Goal: Task Accomplishment & Management: Use online tool/utility

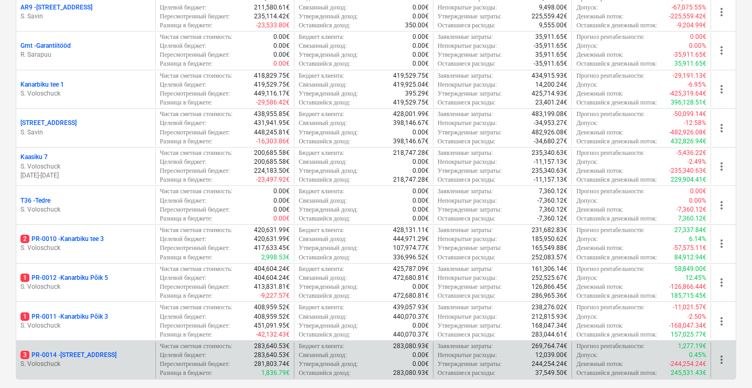
scroll to position [276, 0]
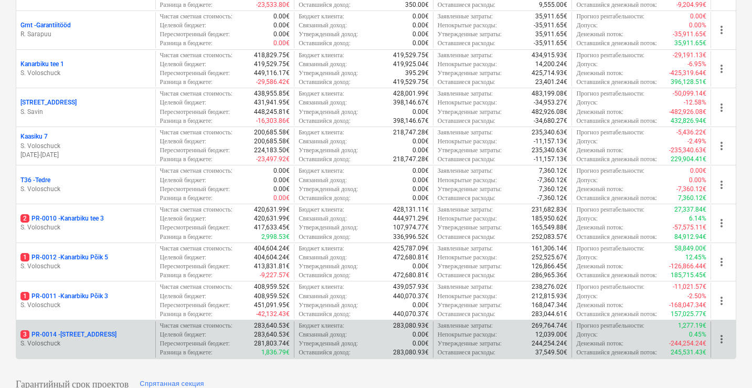
click at [83, 332] on div "3 PR-0014 - Luige tee 29 S. Voloschuck" at bounding box center [85, 339] width 139 height 36
click at [104, 339] on div "3 PR-0014 - Luige tee 29" at bounding box center [85, 334] width 131 height 9
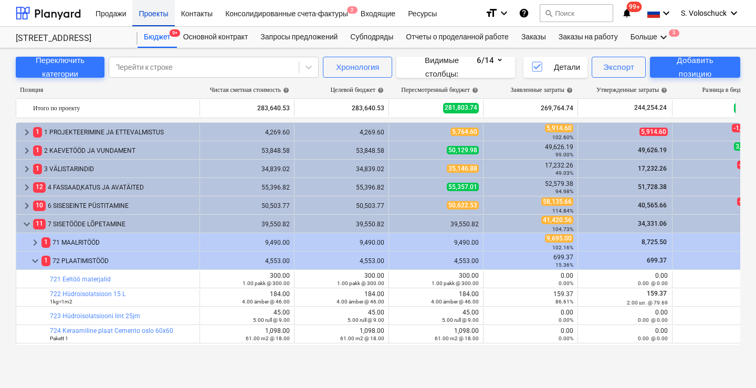
click at [160, 17] on div "Проекты" at bounding box center [153, 12] width 42 height 27
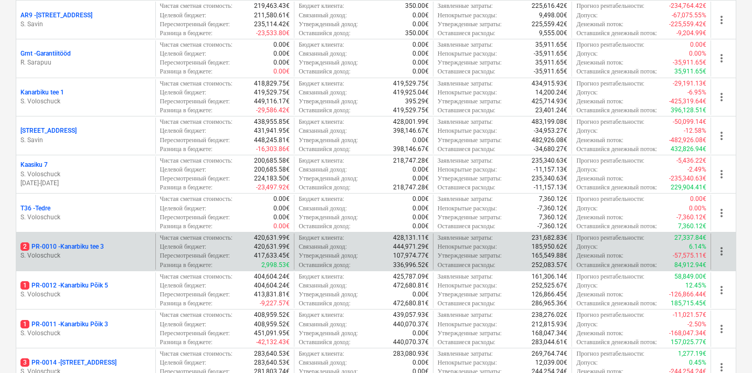
scroll to position [339, 0]
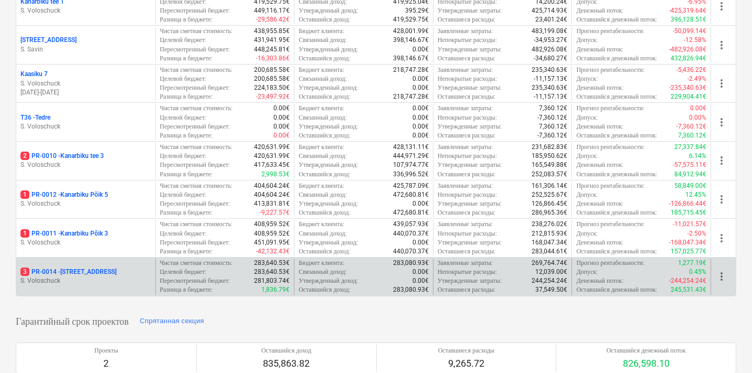
click at [97, 268] on p "3 PR-0014 - Luige tee 29" at bounding box center [68, 272] width 96 height 9
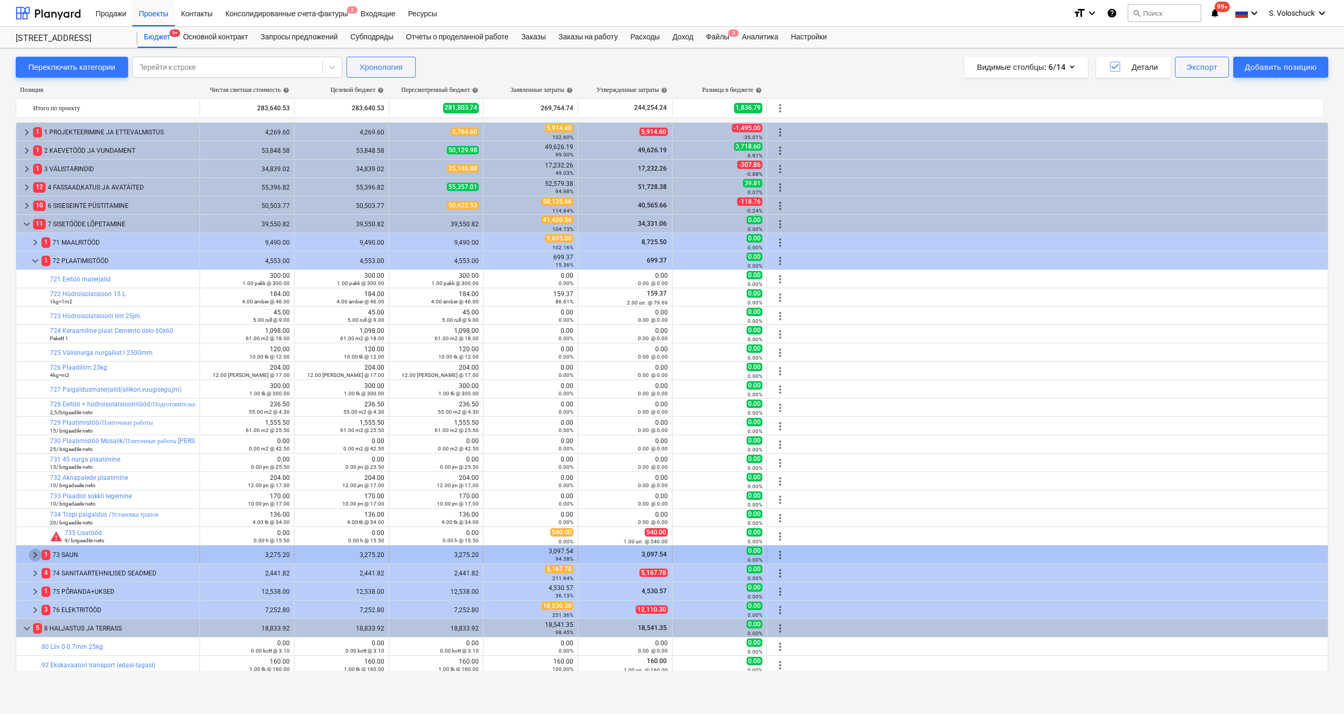
click at [37, 387] on span "keyboard_arrow_right" at bounding box center [35, 555] width 13 height 13
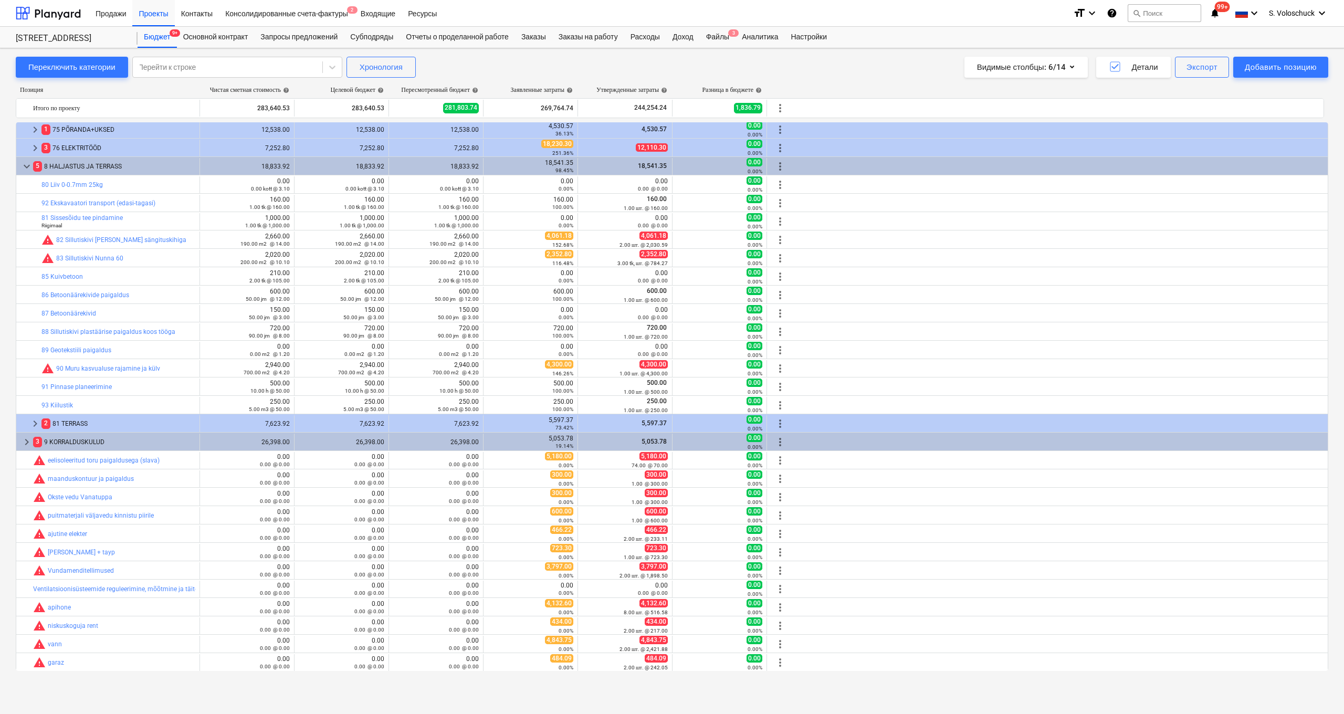
scroll to position [438, 0]
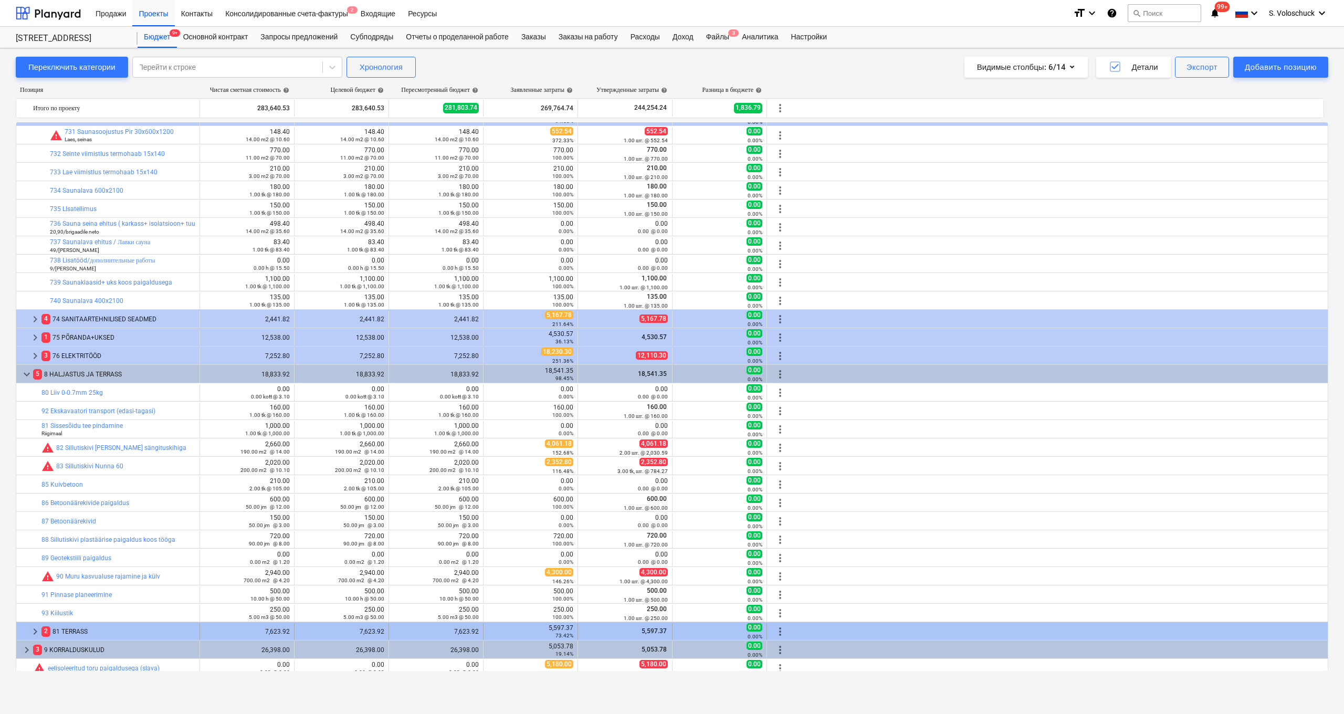
click at [35, 387] on span "keyboard_arrow_right" at bounding box center [35, 631] width 13 height 13
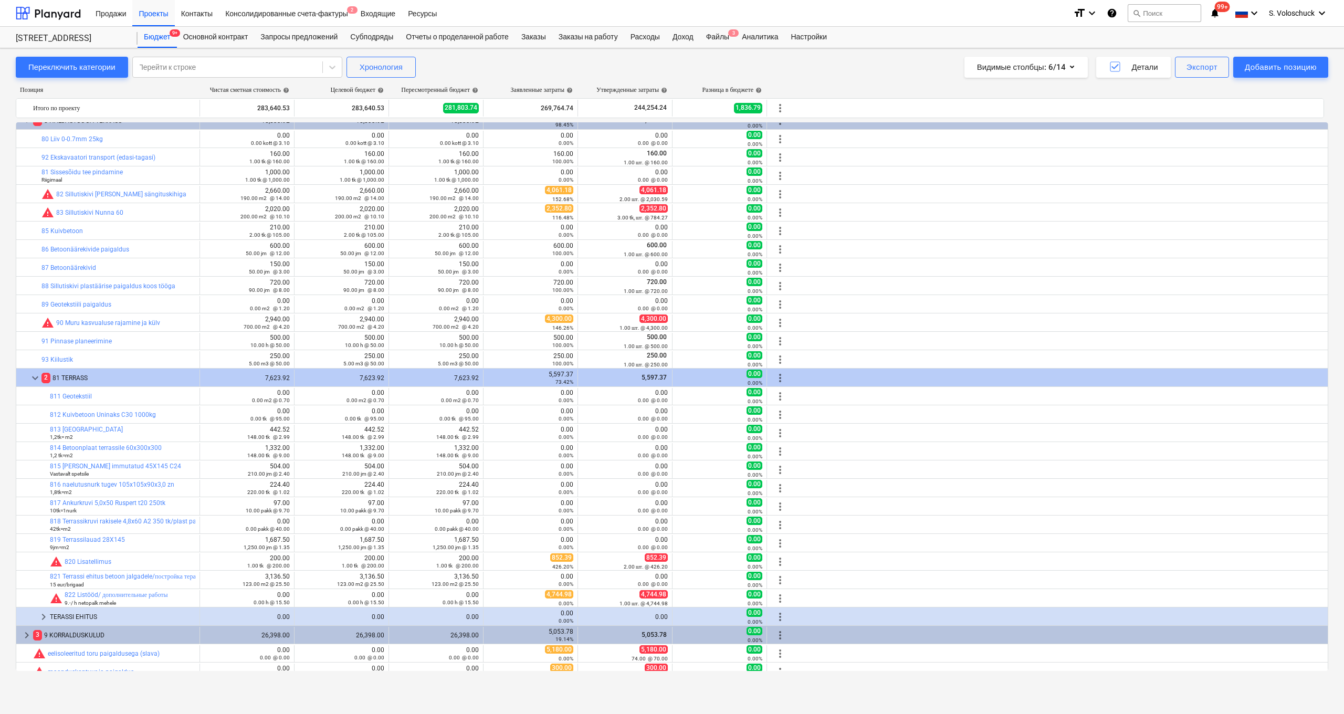
scroll to position [701, 0]
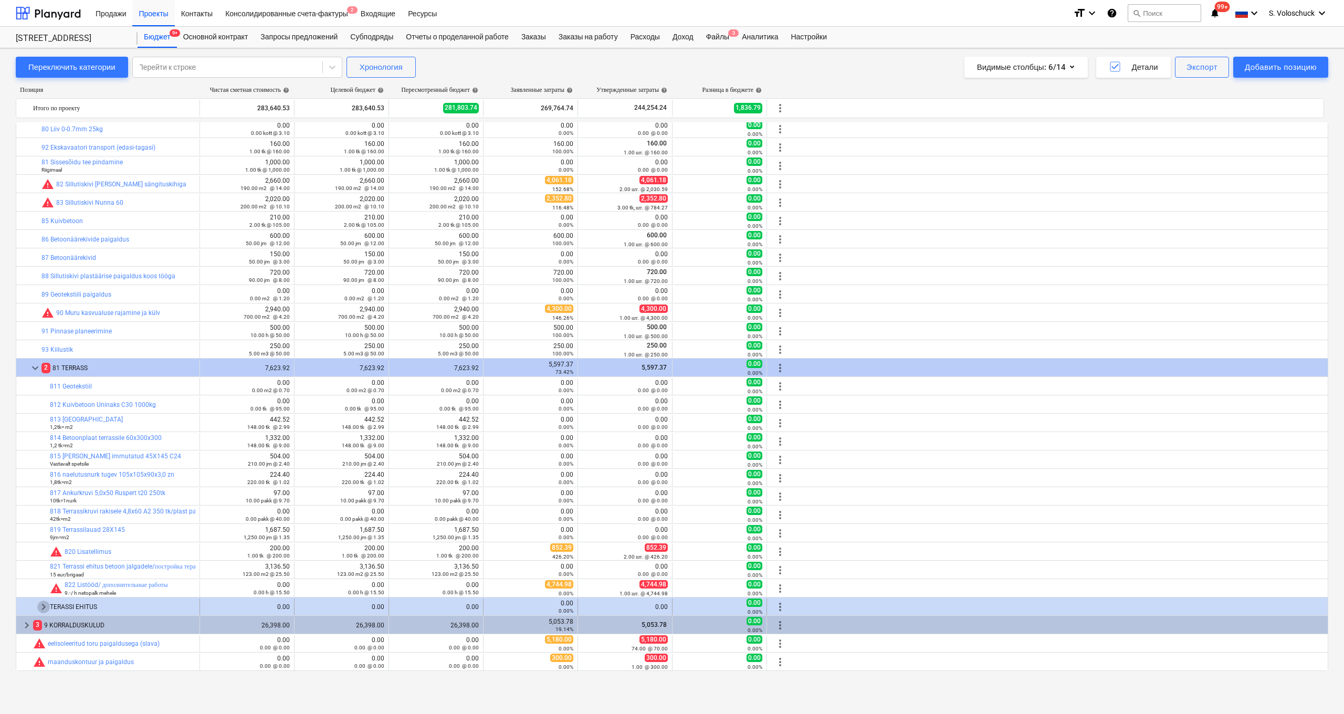
click at [45, 387] on span "keyboard_arrow_right" at bounding box center [43, 607] width 13 height 13
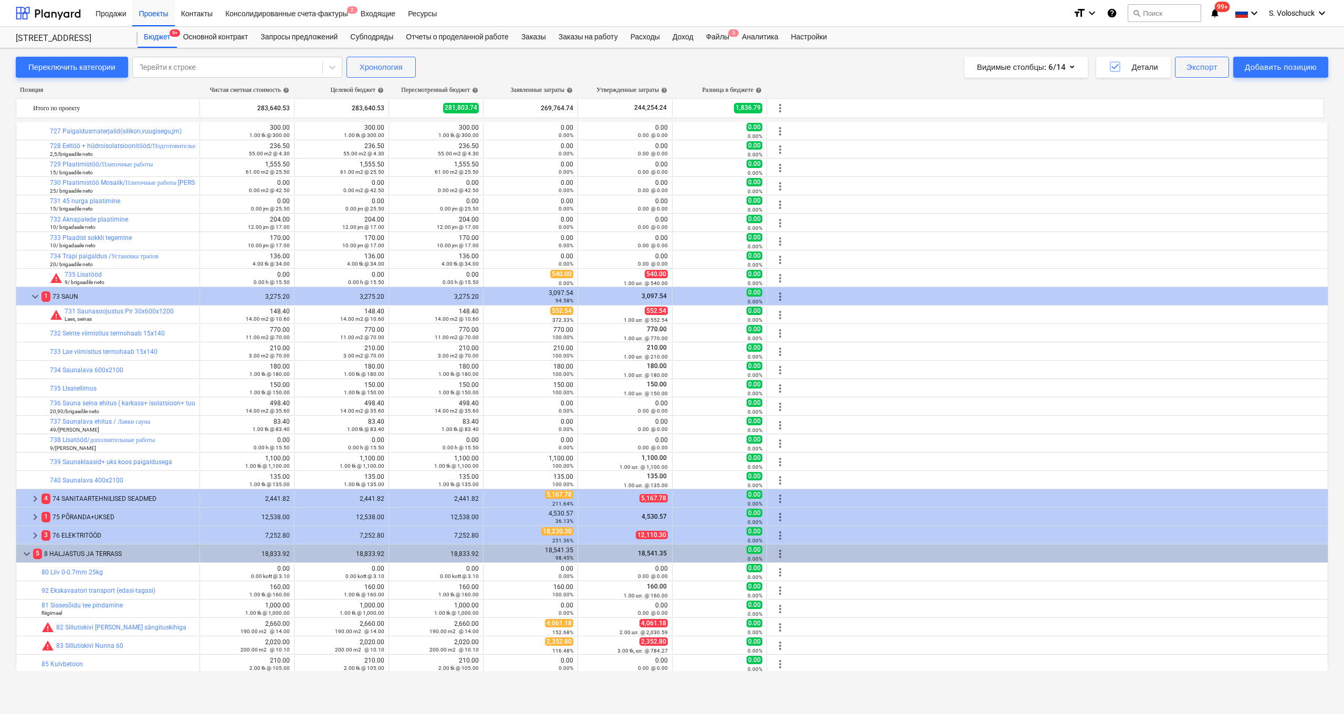
scroll to position [0, 0]
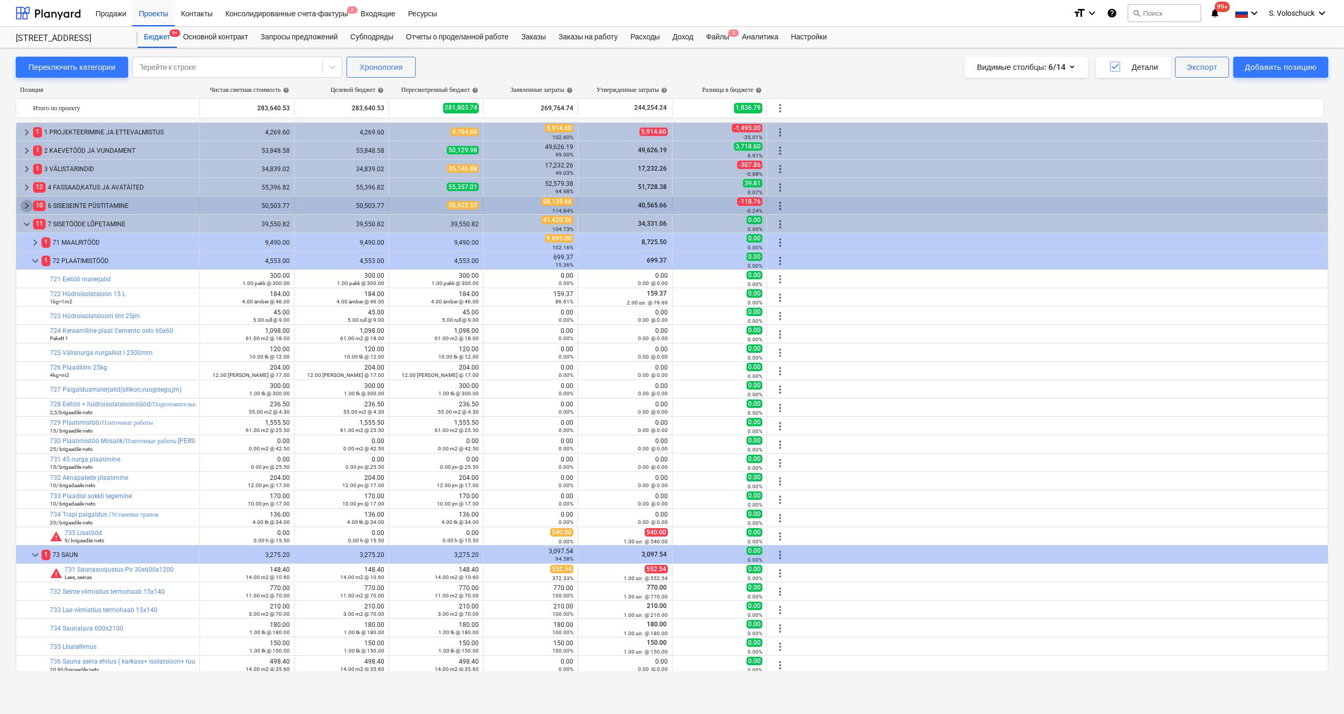
click at [28, 205] on span "keyboard_arrow_right" at bounding box center [26, 206] width 13 height 13
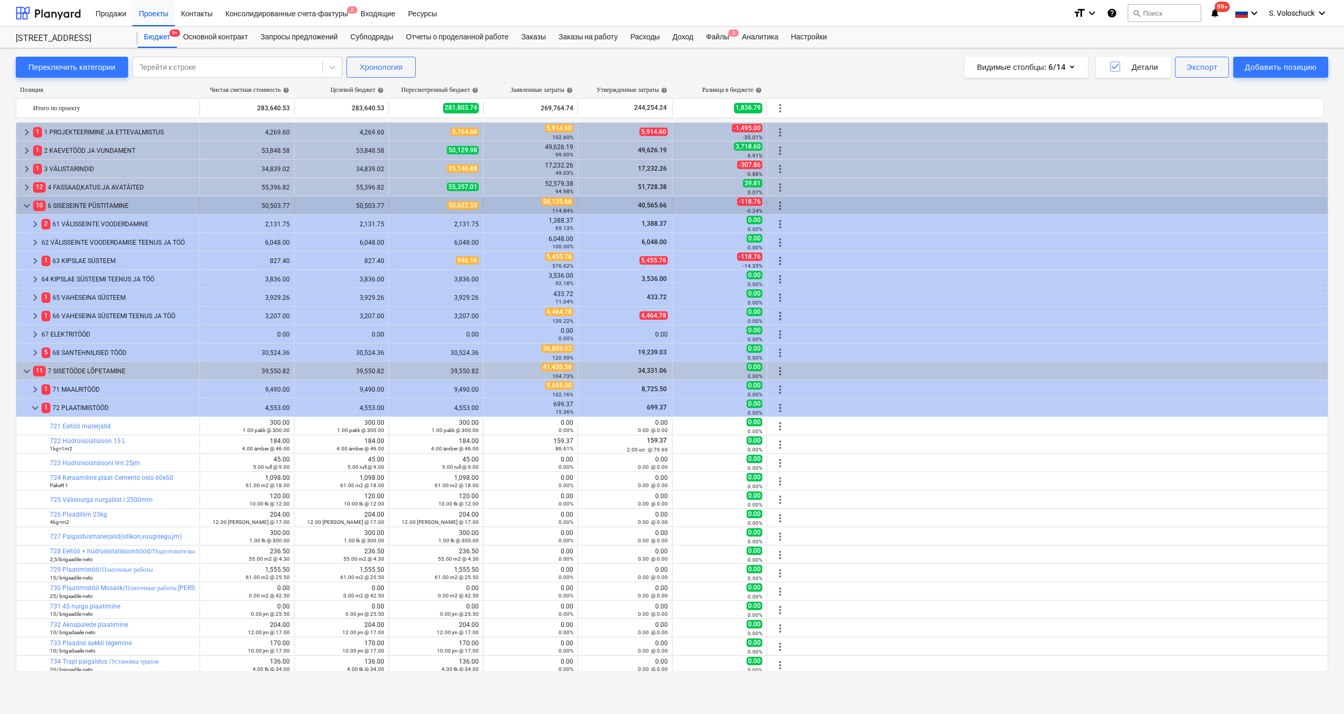
click at [28, 207] on span "keyboard_arrow_down" at bounding box center [26, 206] width 13 height 13
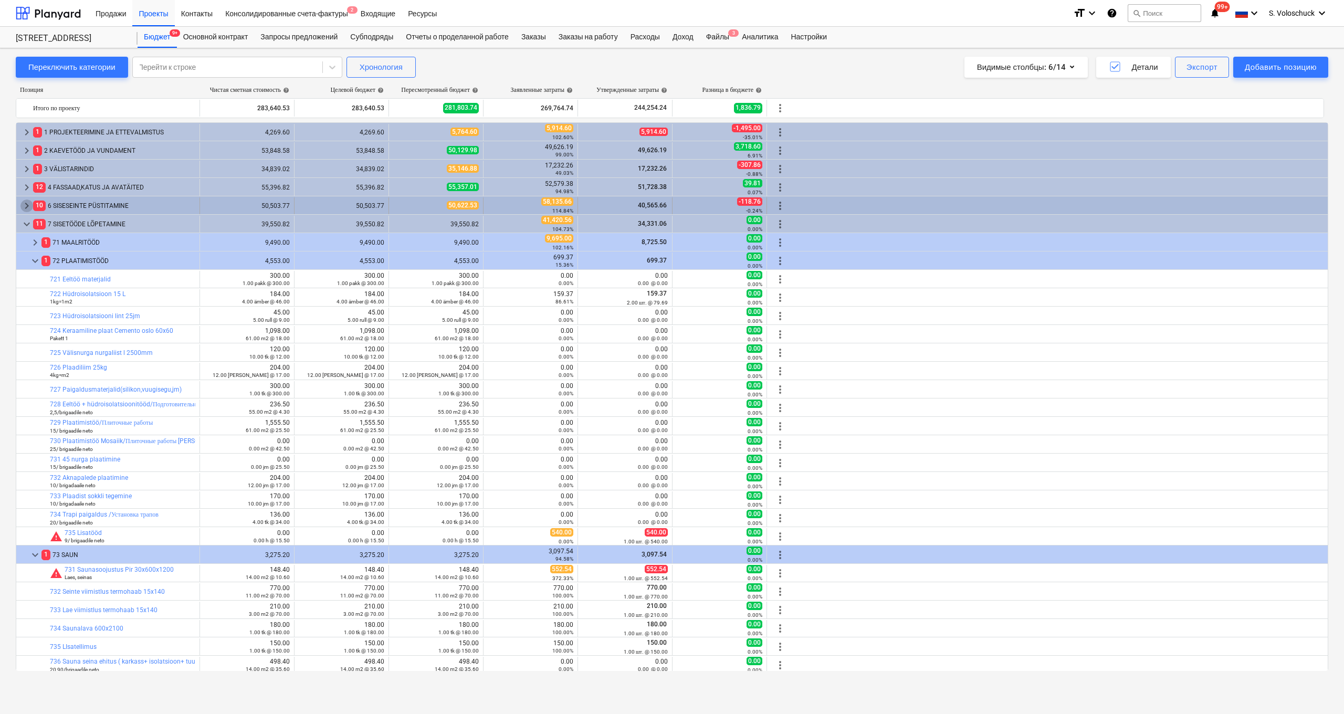
click at [26, 202] on span "keyboard_arrow_right" at bounding box center [26, 206] width 13 height 13
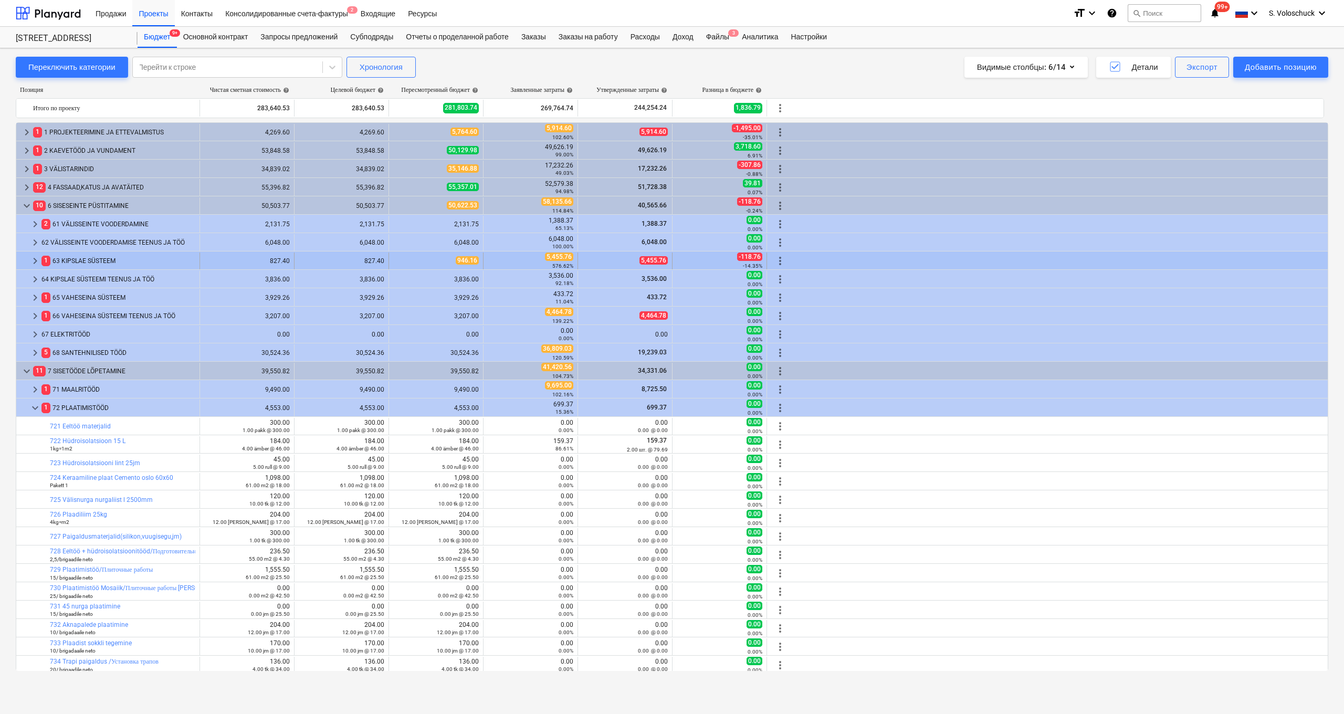
click at [39, 258] on span "keyboard_arrow_right" at bounding box center [35, 261] width 13 height 13
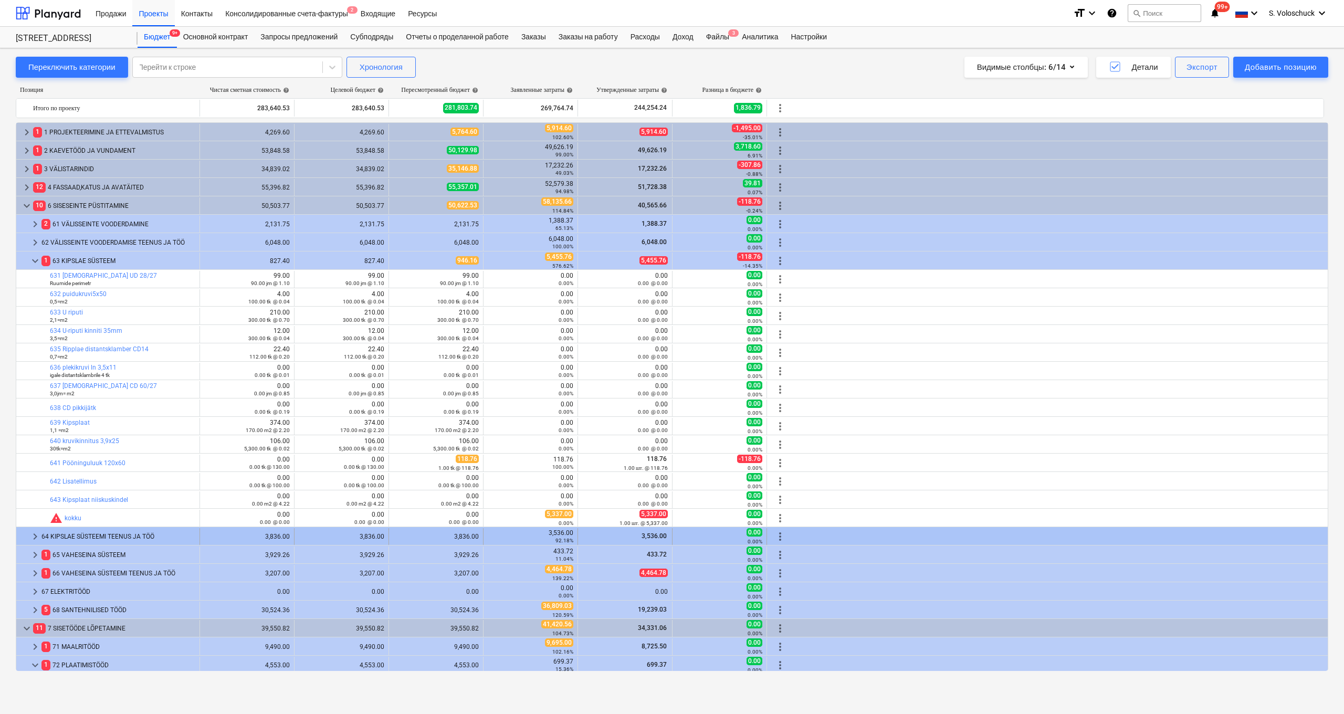
click at [41, 387] on span "keyboard_arrow_right" at bounding box center [35, 536] width 13 height 13
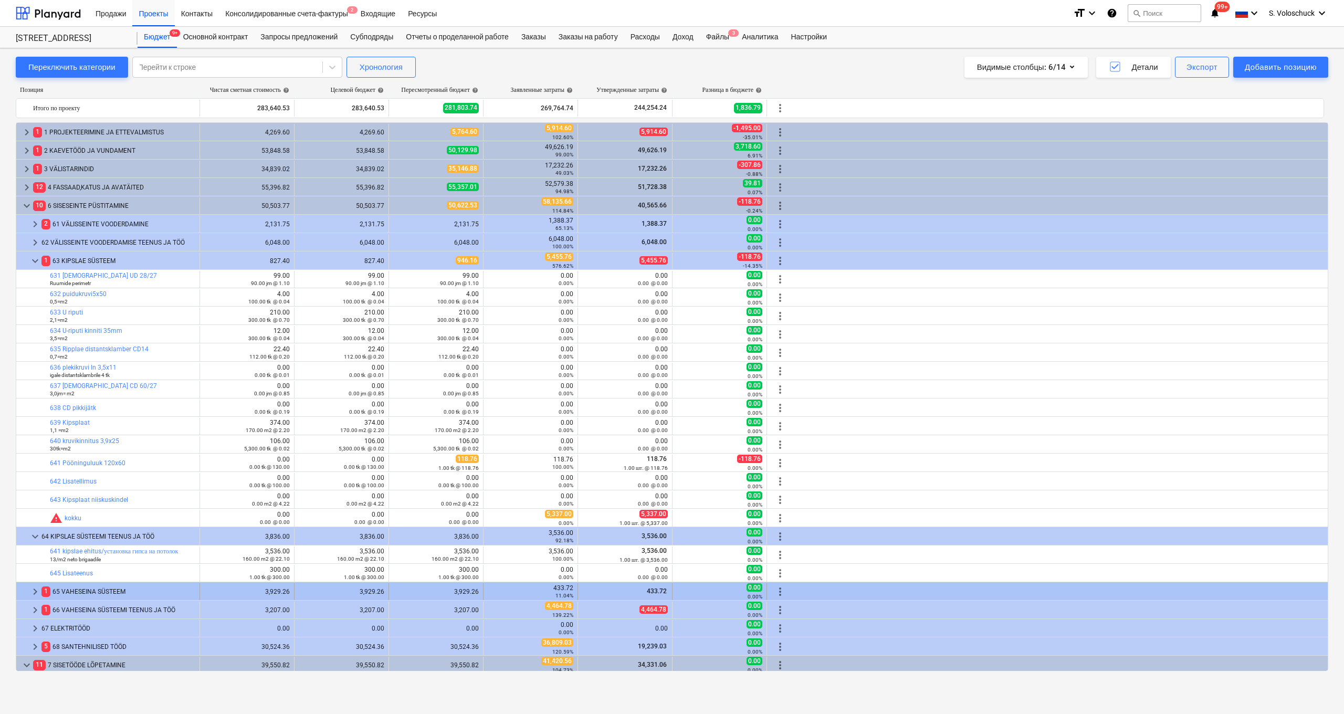
click at [49, 387] on span "1" at bounding box center [45, 591] width 9 height 10
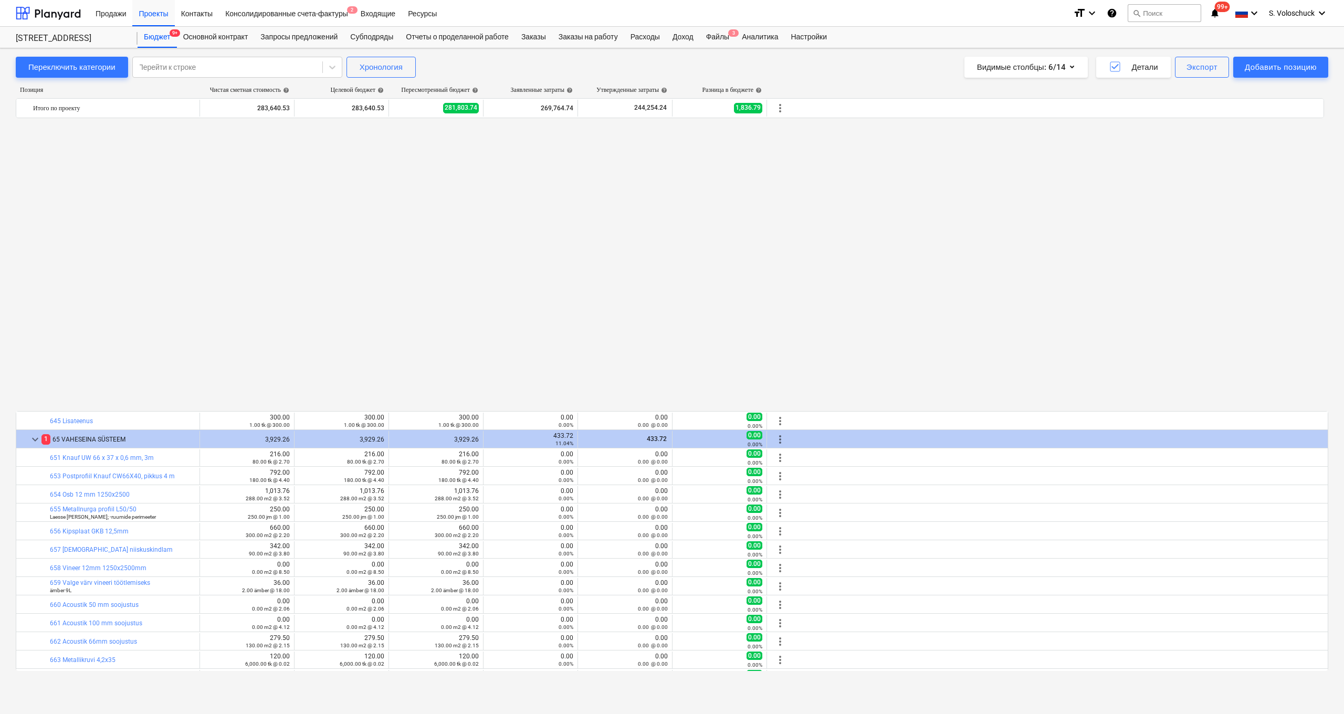
scroll to position [460, 0]
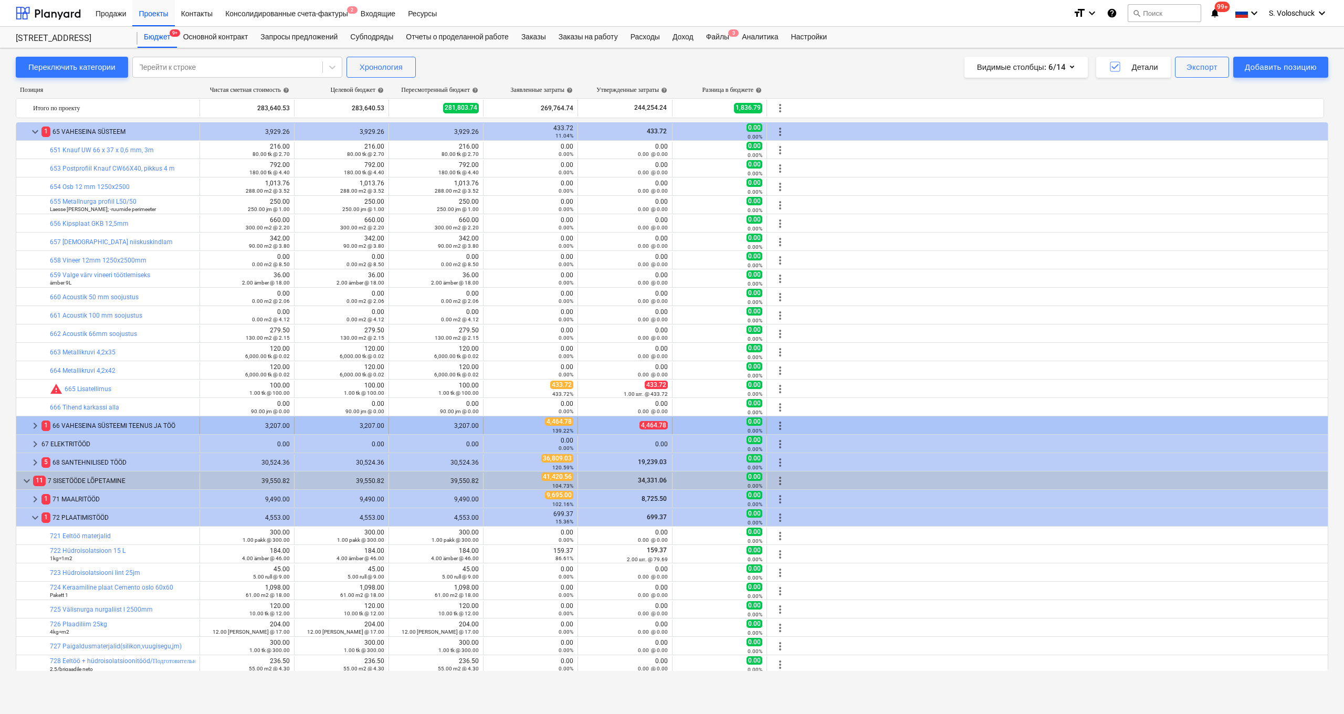
click at [37, 387] on span "keyboard_arrow_right" at bounding box center [35, 425] width 13 height 13
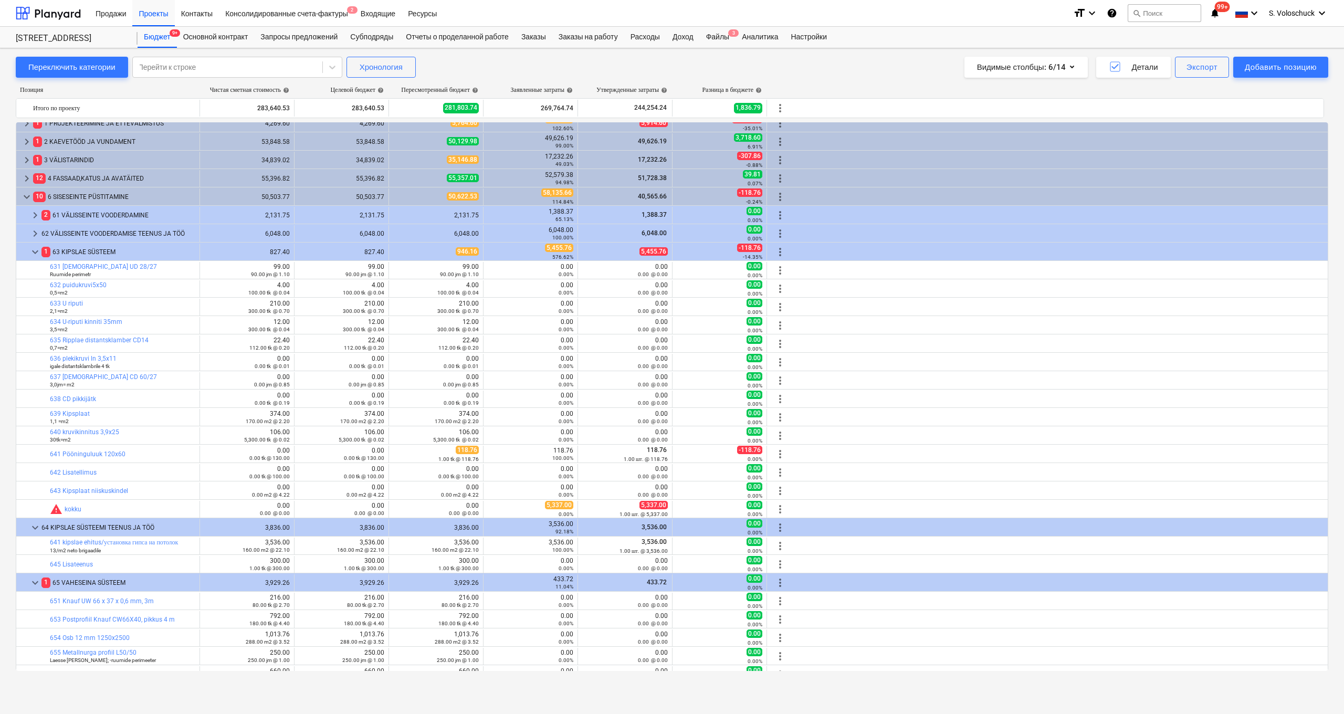
scroll to position [0, 0]
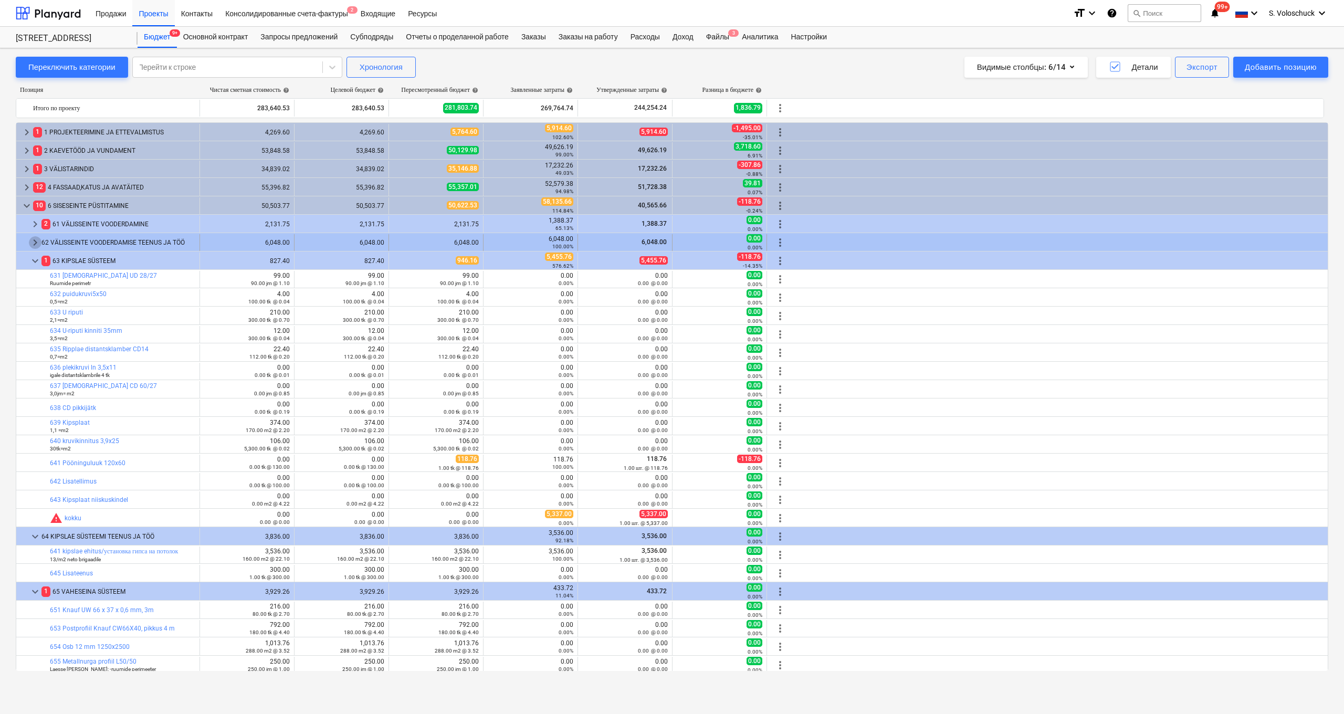
click at [37, 239] on span "keyboard_arrow_right" at bounding box center [35, 242] width 13 height 13
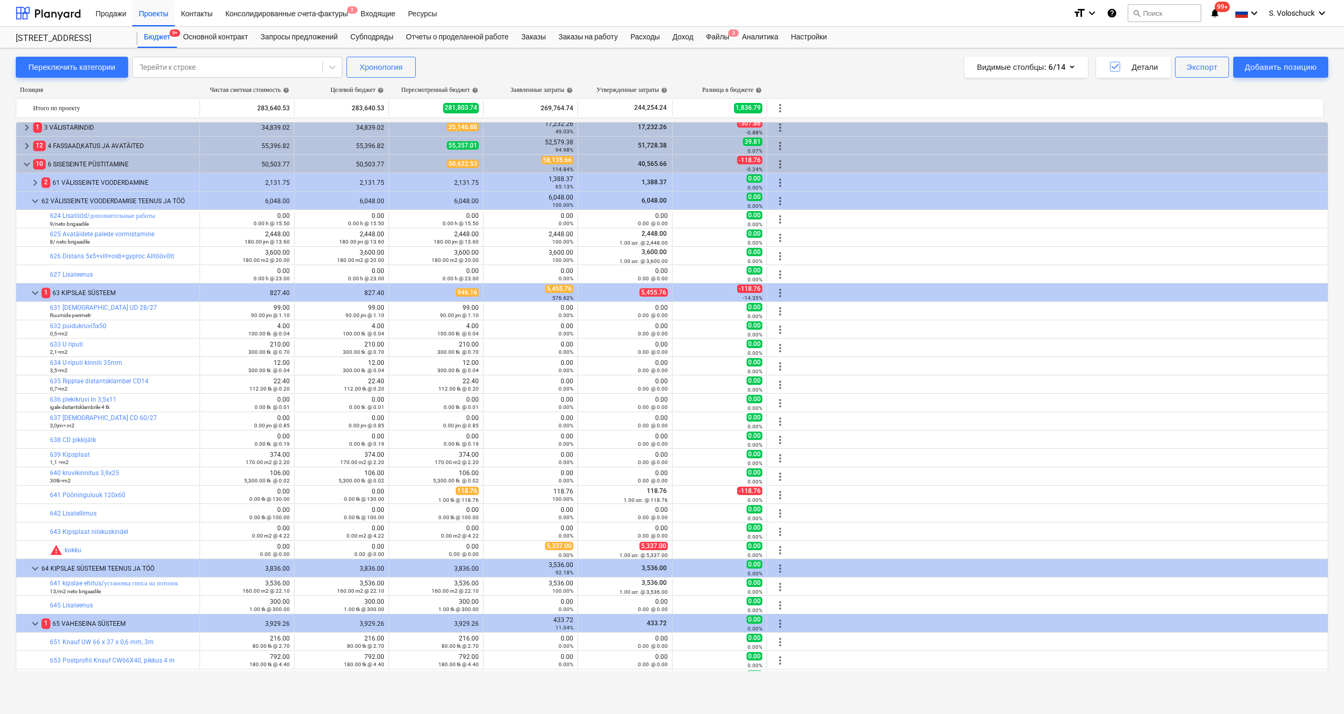
scroll to position [1803, 0]
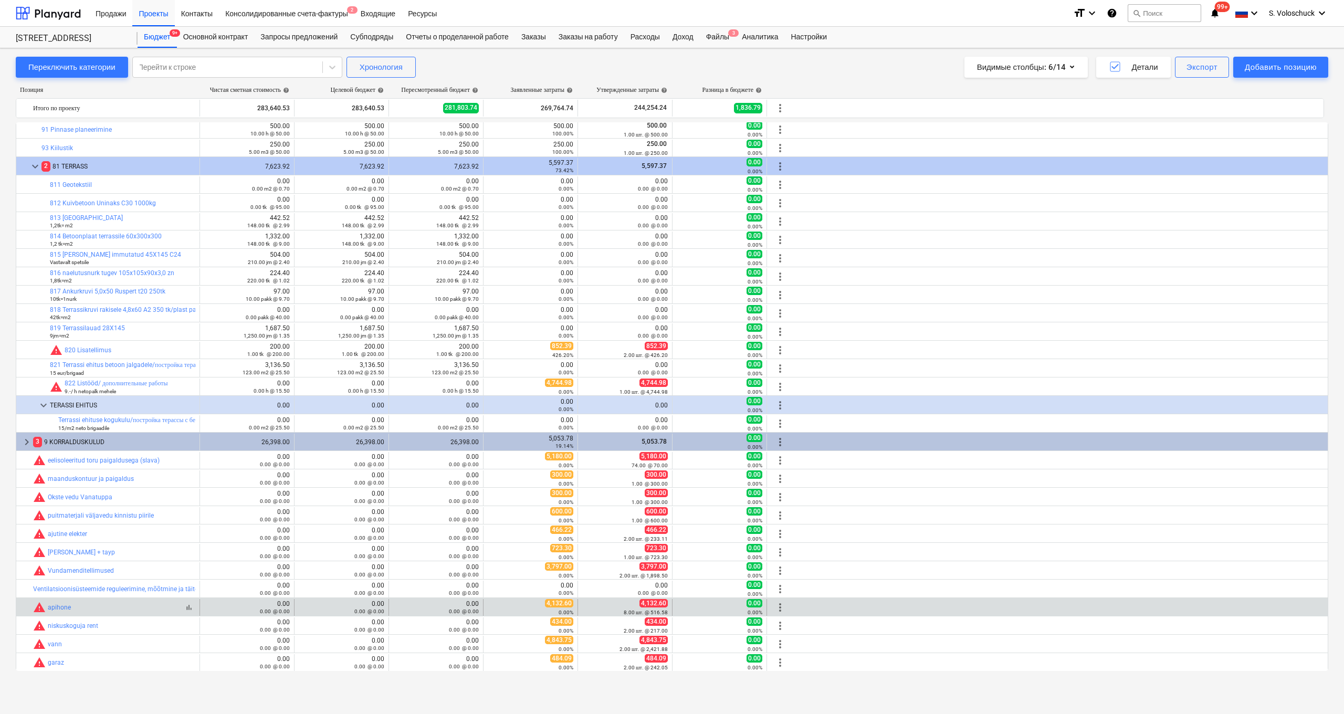
click at [149, 387] on div "bar_chart warning apihone" at bounding box center [114, 607] width 162 height 13
click at [68, 387] on link "apihone" at bounding box center [59, 607] width 23 height 7
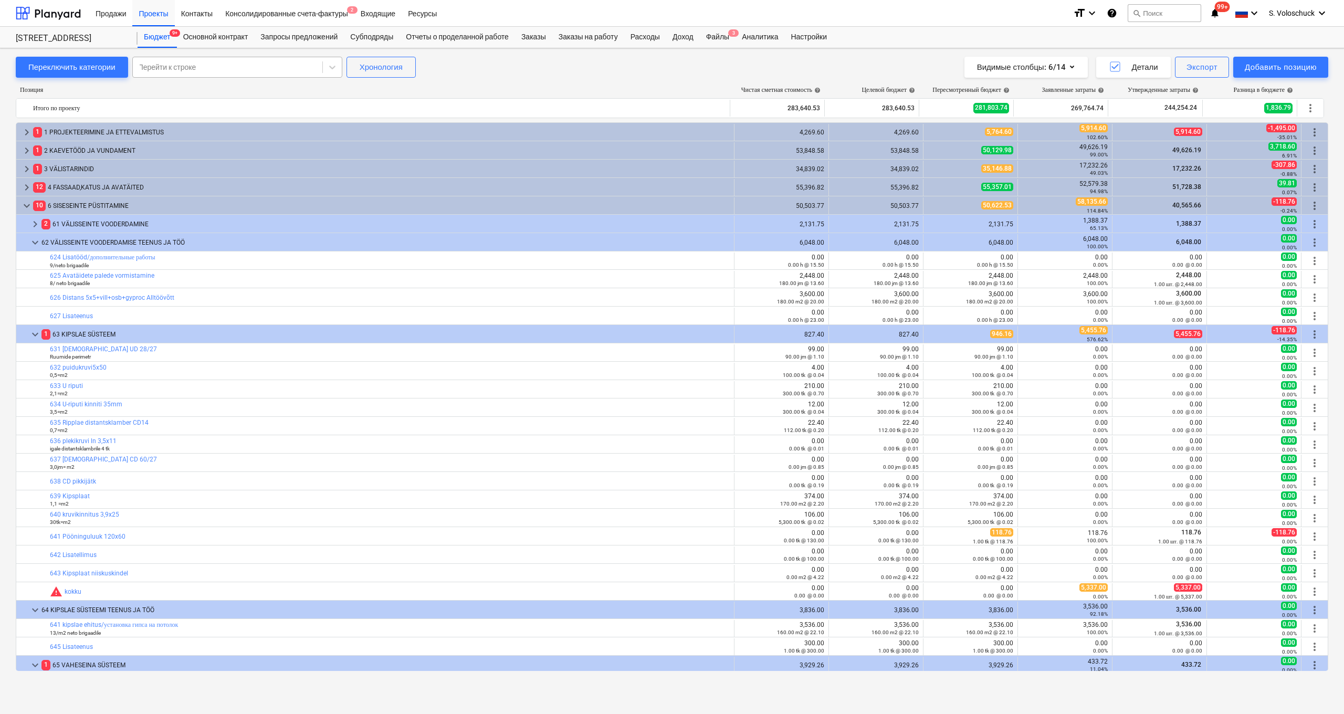
click at [189, 73] on div "Перейти к строке" at bounding box center [228, 67] width 190 height 15
click at [191, 68] on div "Перейти к строке" at bounding box center [227, 67] width 179 height 8
type input "vine"
click at [208, 143] on div "-- -- 665 Tehnoruumi vineer värvida ja akrüülida.Подсобное помещение дополнител…" at bounding box center [241, 142] width 210 height 17
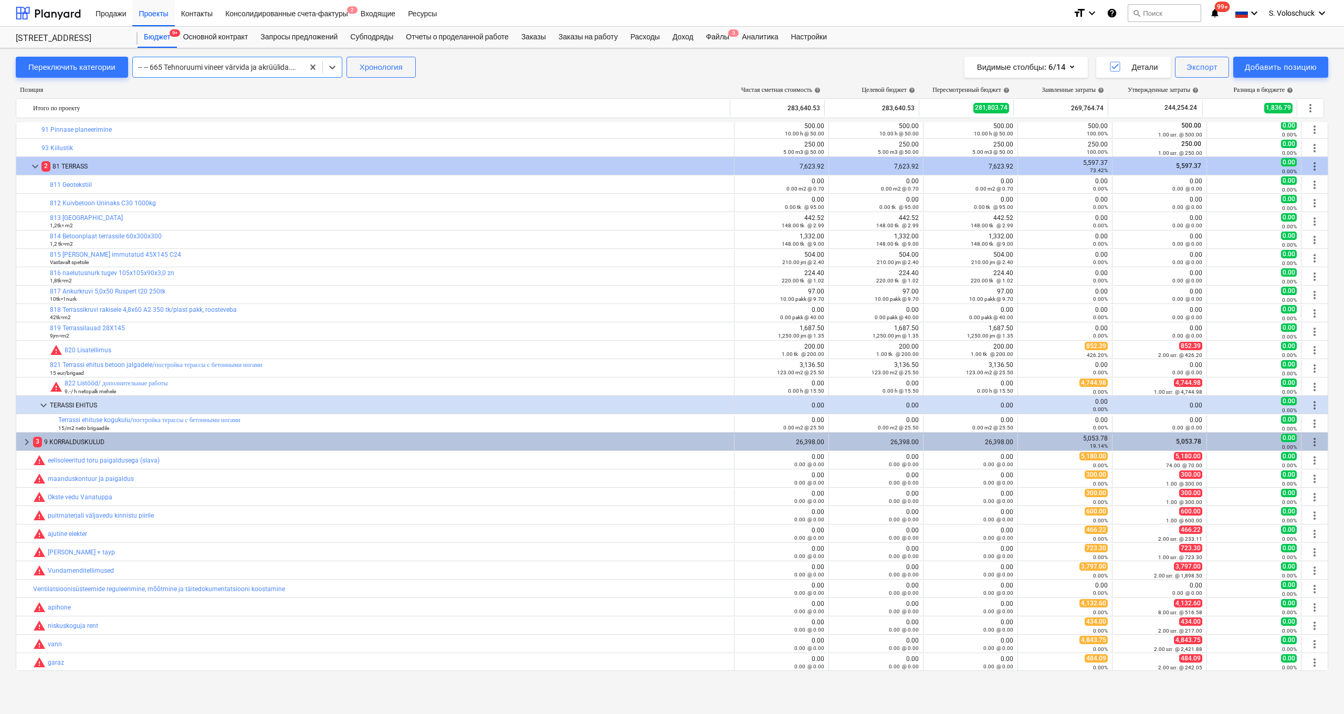
scroll to position [27, 0]
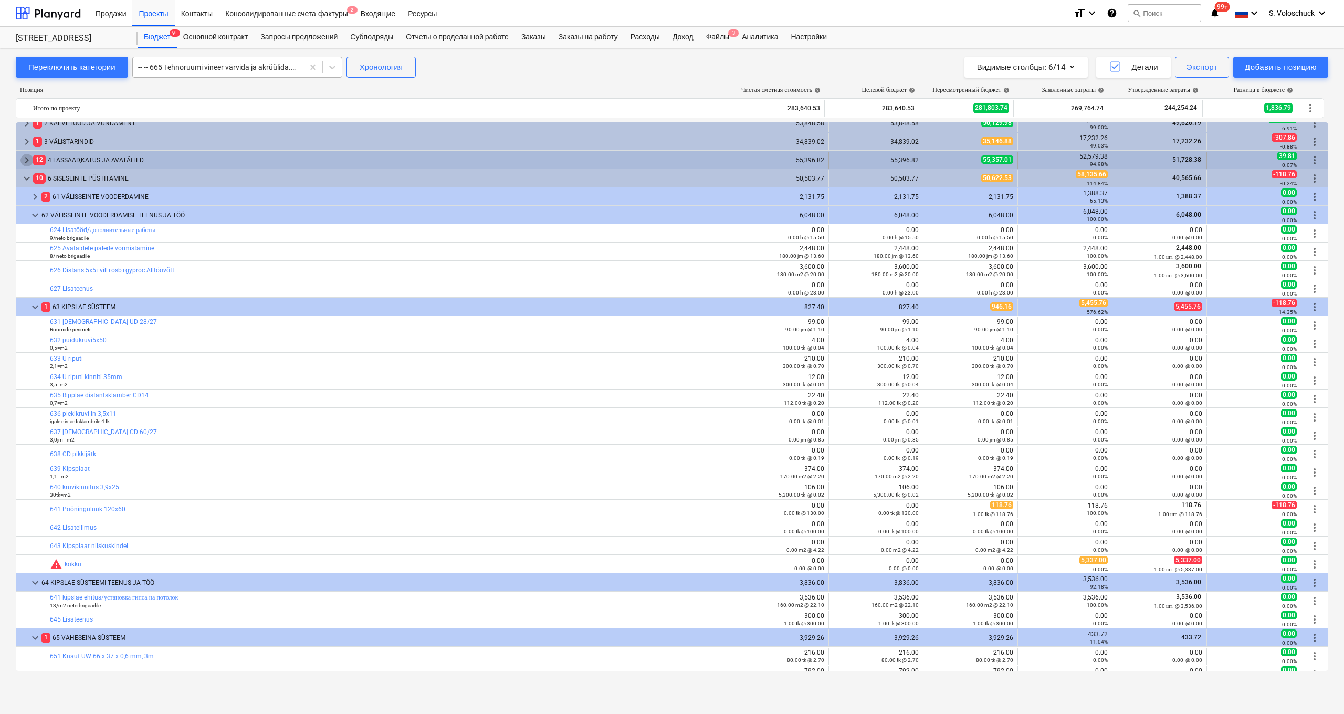
click at [30, 157] on span "keyboard_arrow_right" at bounding box center [26, 160] width 13 height 13
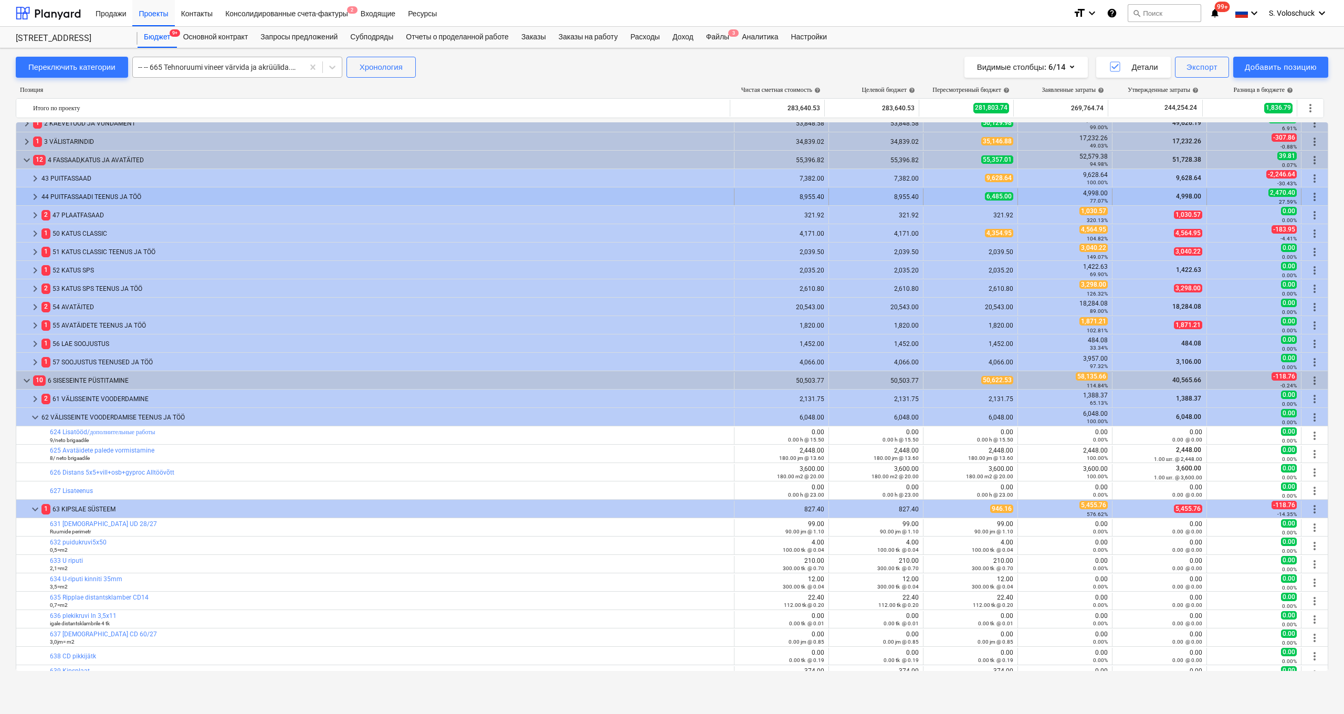
click at [78, 194] on div "44 PUITFASSAADI TEENUS JA TÖÖ" at bounding box center [385, 196] width 688 height 17
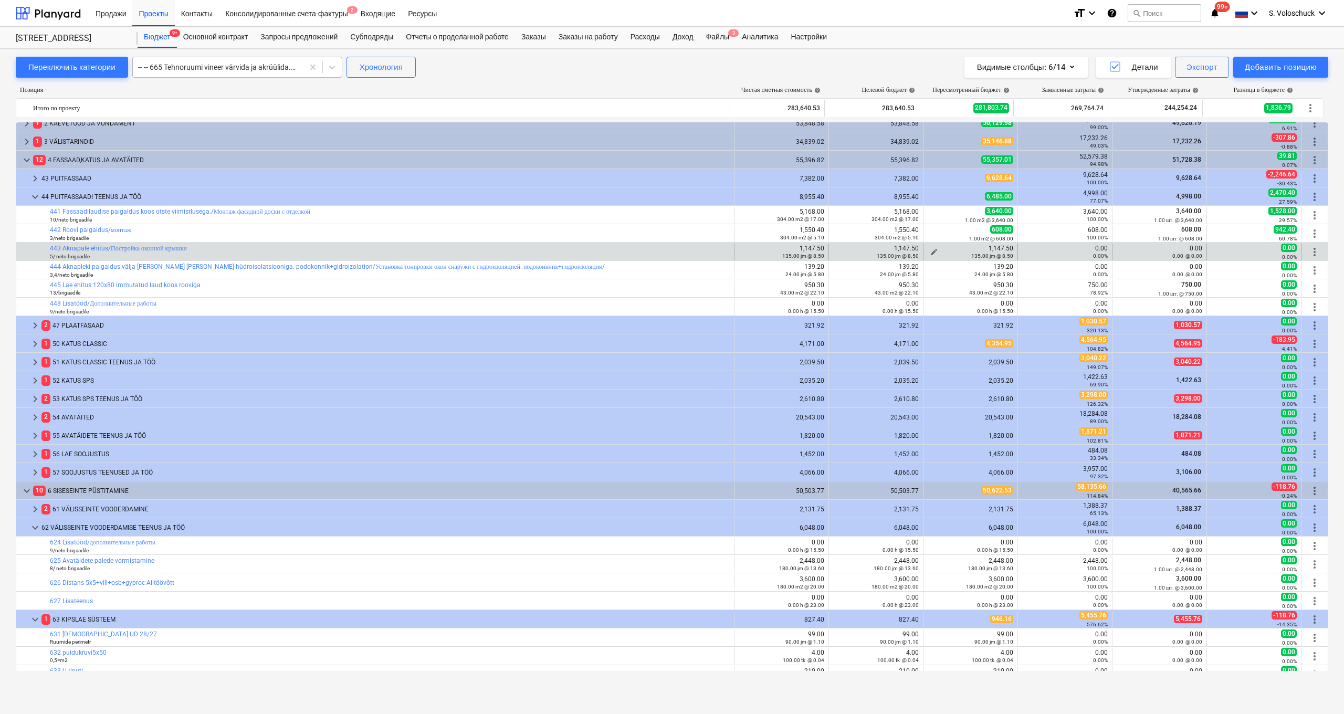
click at [756, 250] on span "edit" at bounding box center [934, 252] width 8 height 8
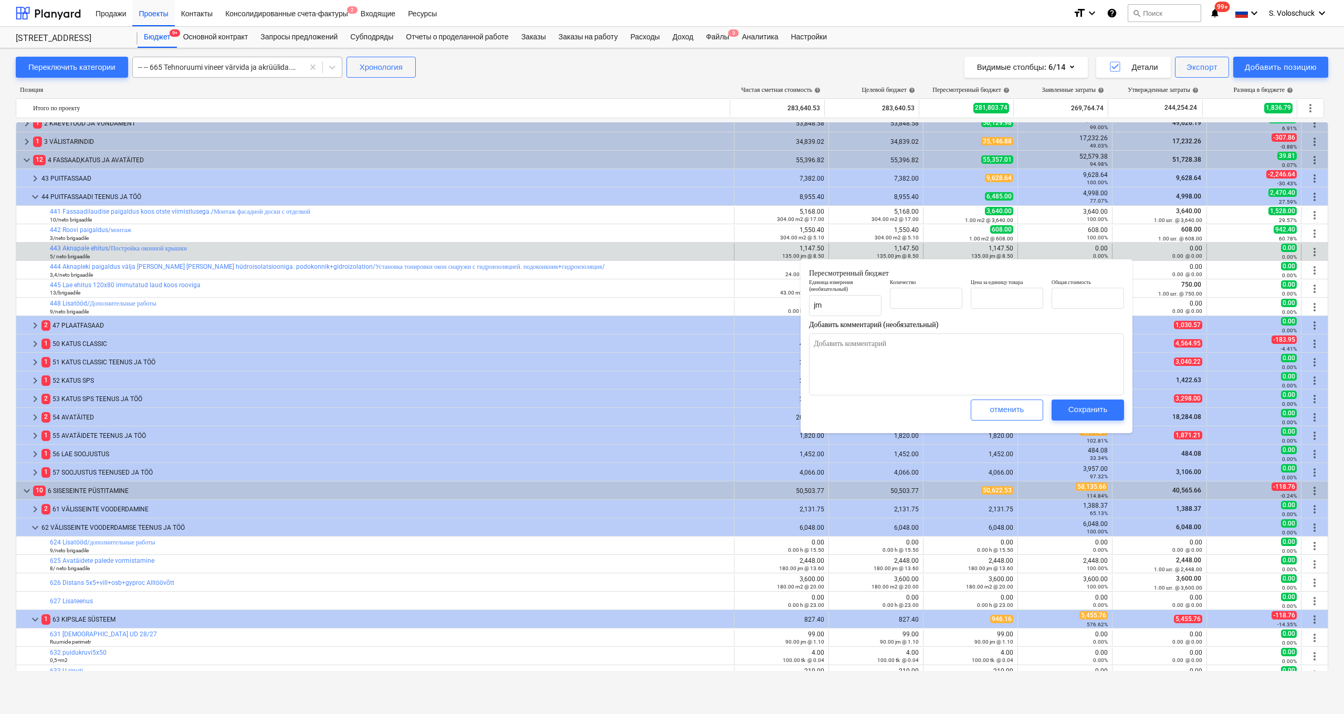
type input "135.00"
type input "8.50"
type input "1,147.50"
type textarea "x"
click at [756, 297] on input "135" at bounding box center [926, 298] width 72 height 21
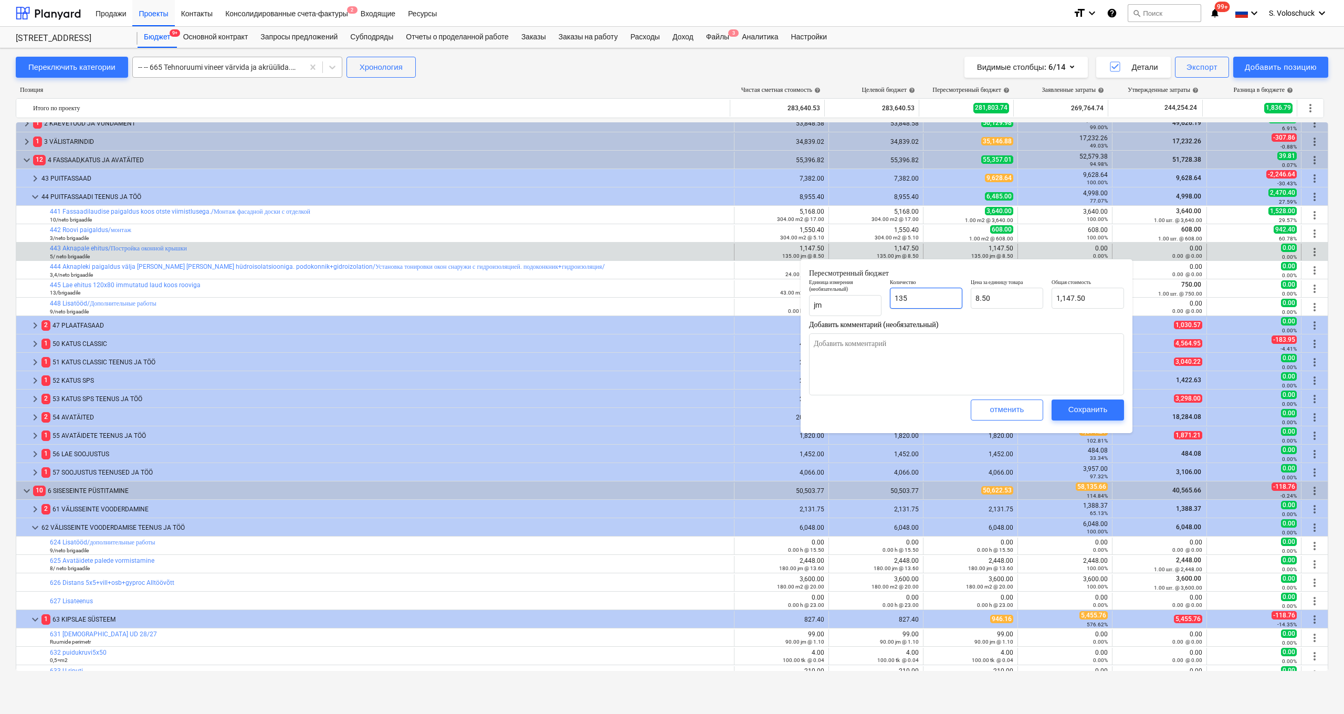
type input "13"
type textarea "x"
type input "110.50"
type input "1"
type textarea "x"
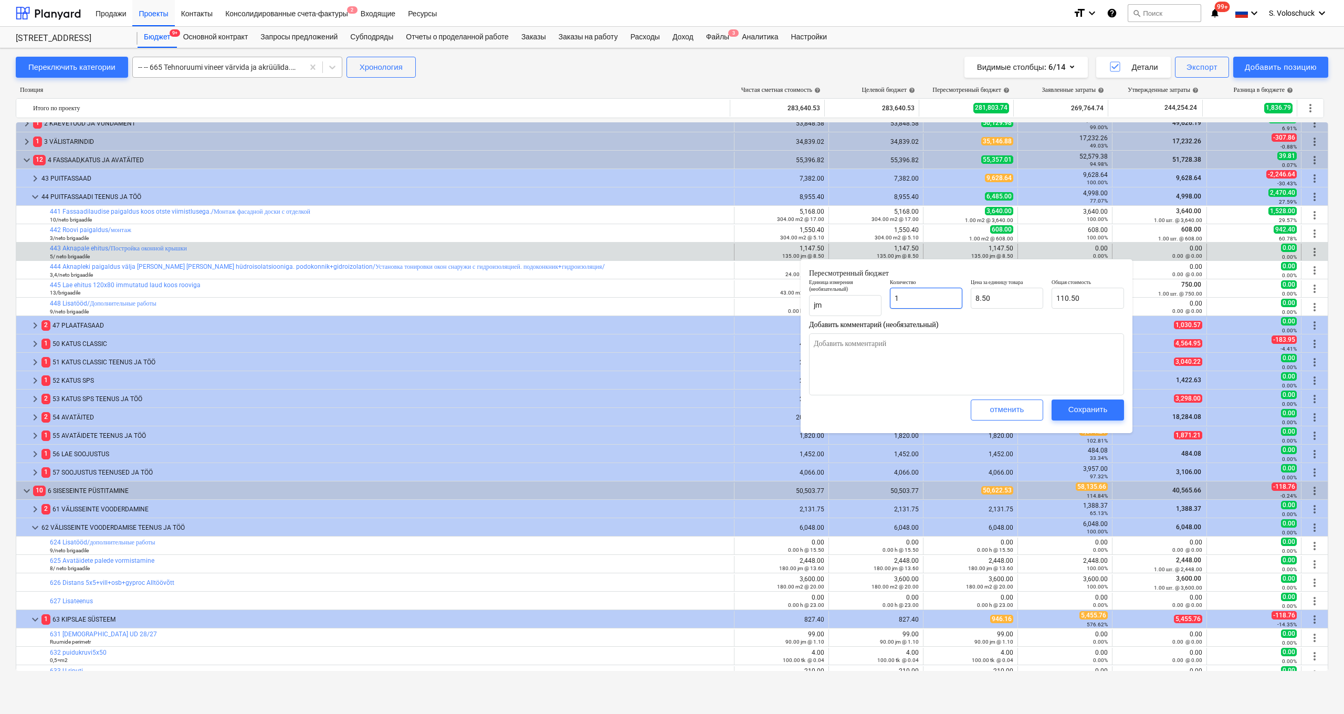
type input "8.50"
type textarea "x"
type input "0.00"
type input "0"
type textarea "x"
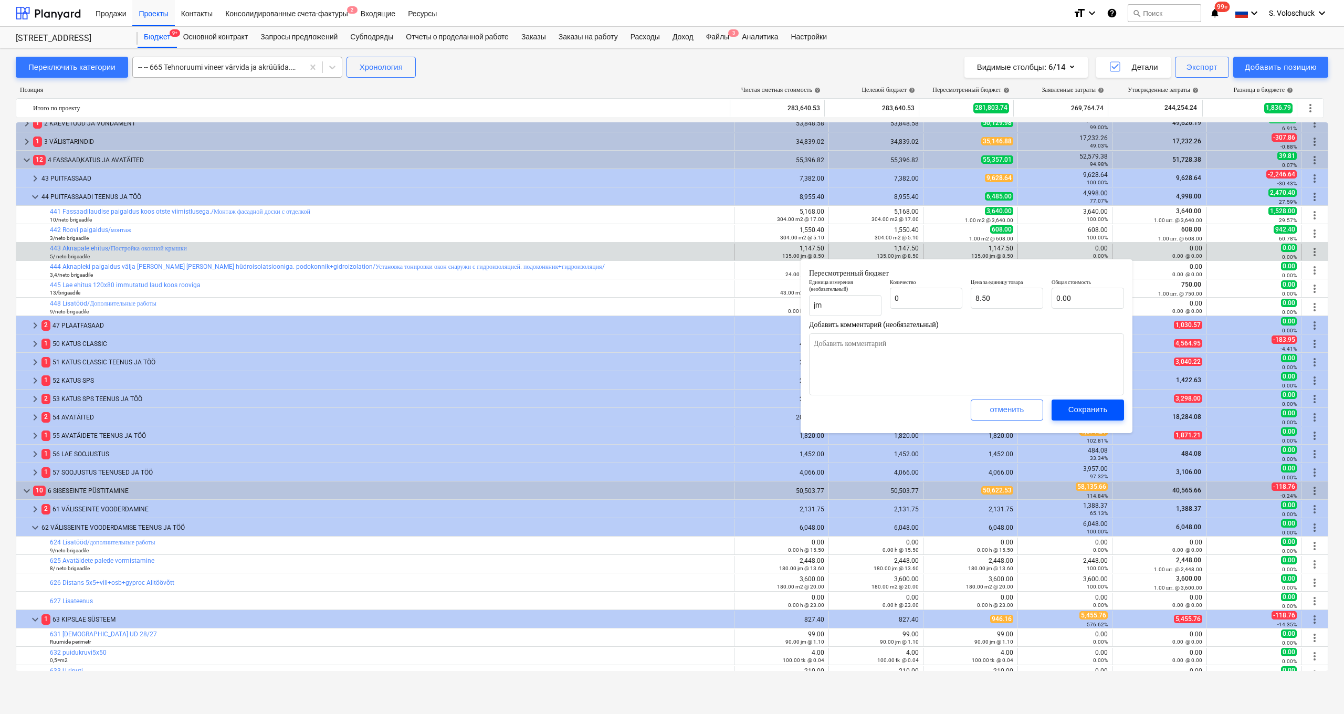
type input "0.00"
click at [756, 387] on div "Сохранить" at bounding box center [1087, 410] width 39 height 14
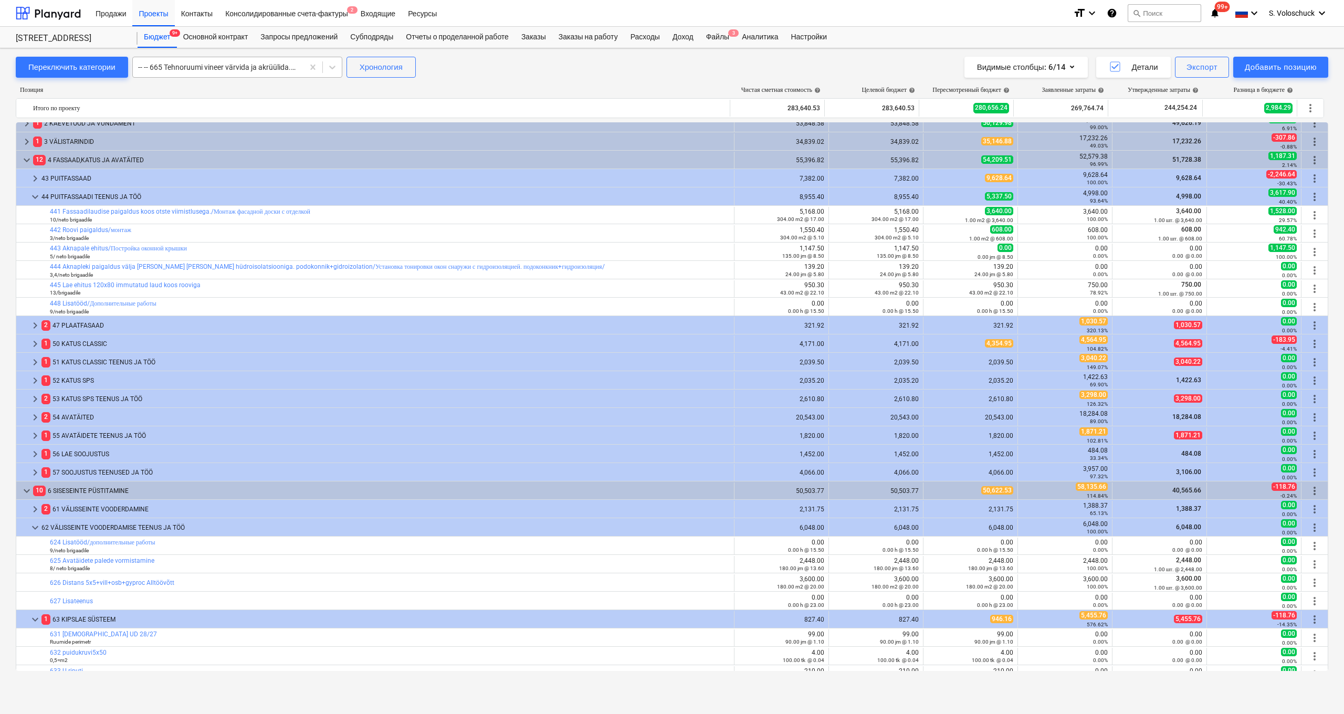
type textarea "x"
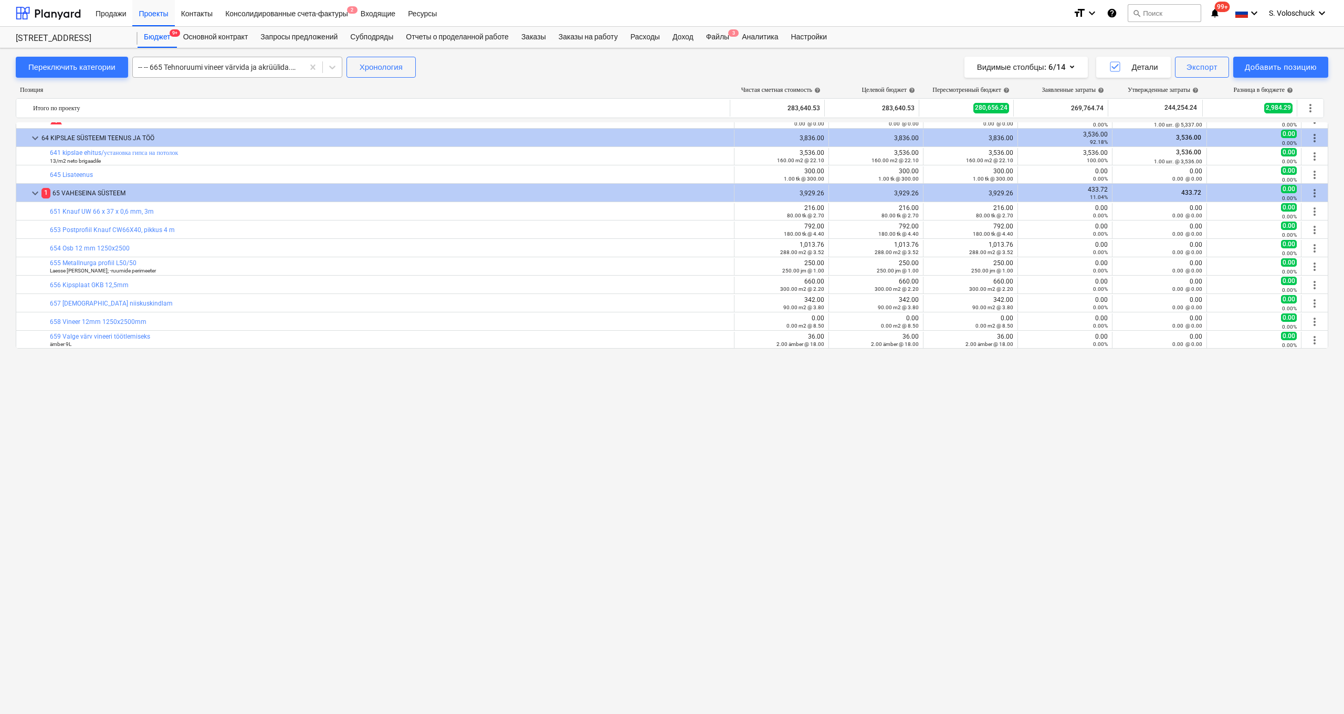
scroll to position [429, 0]
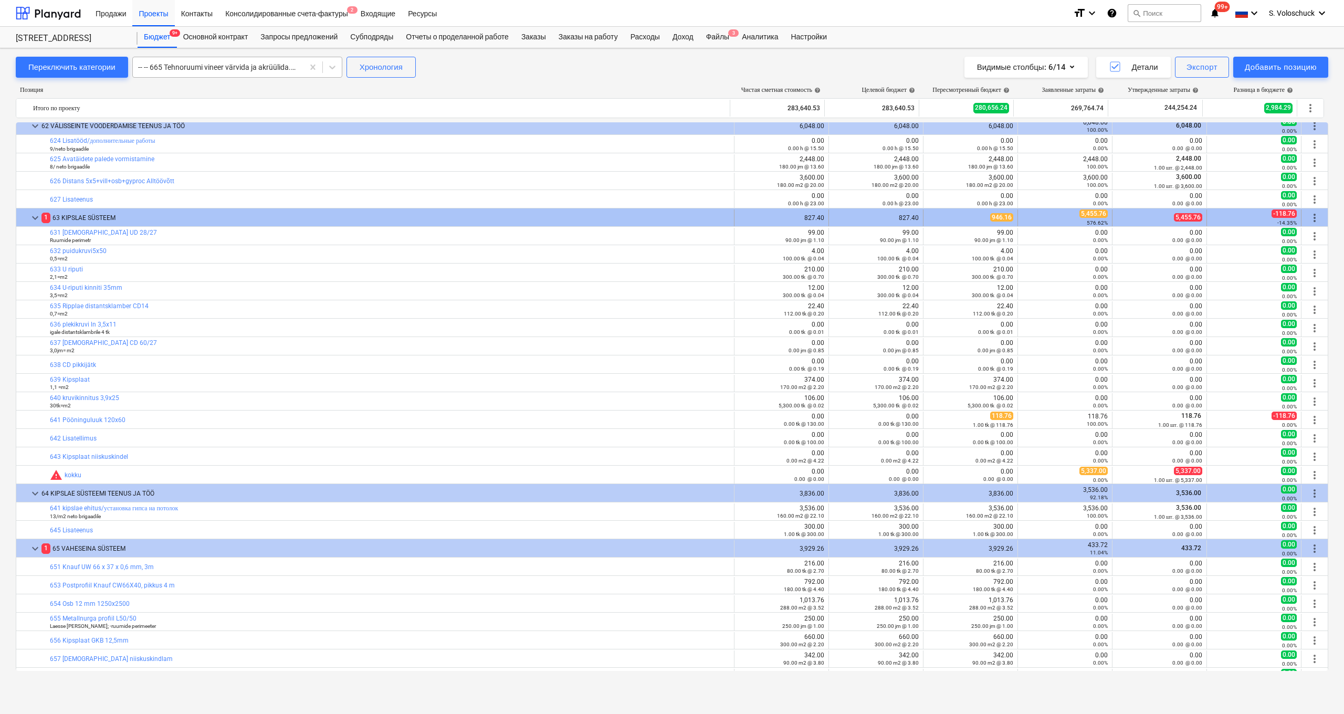
click at [34, 213] on span "keyboard_arrow_down" at bounding box center [35, 218] width 13 height 13
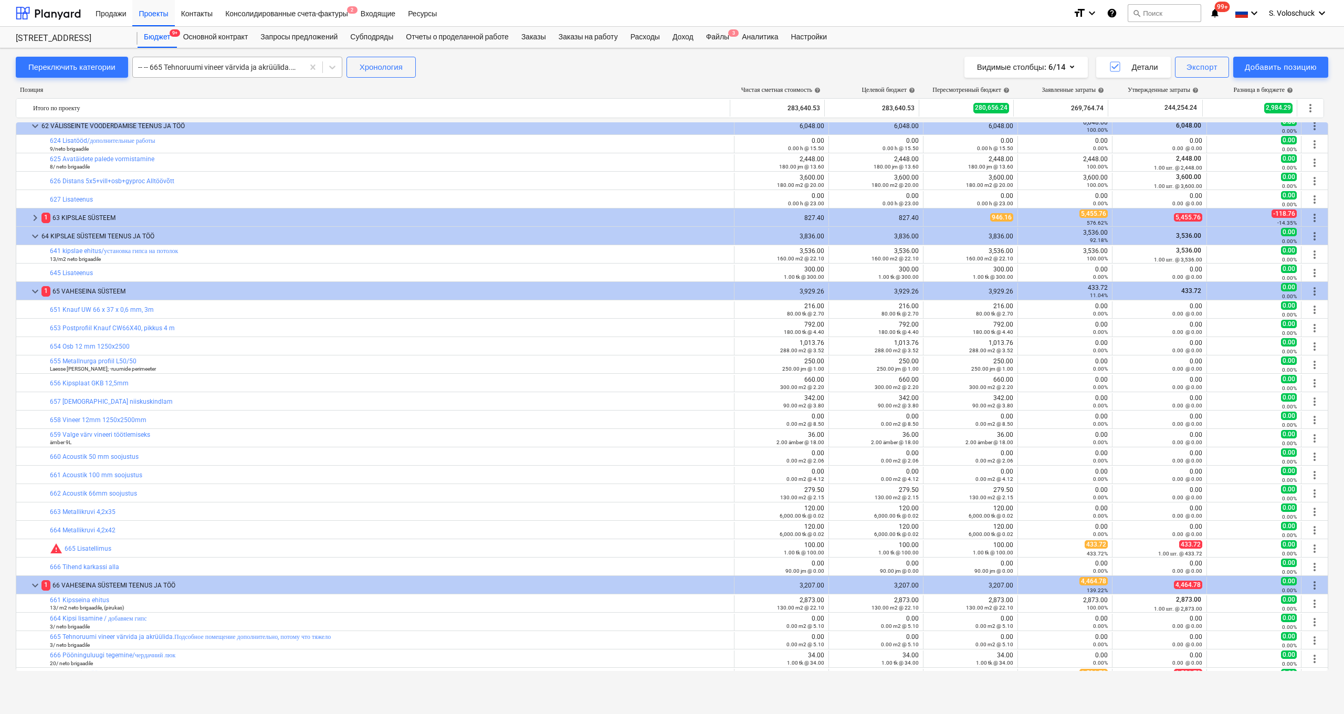
scroll to position [0, 0]
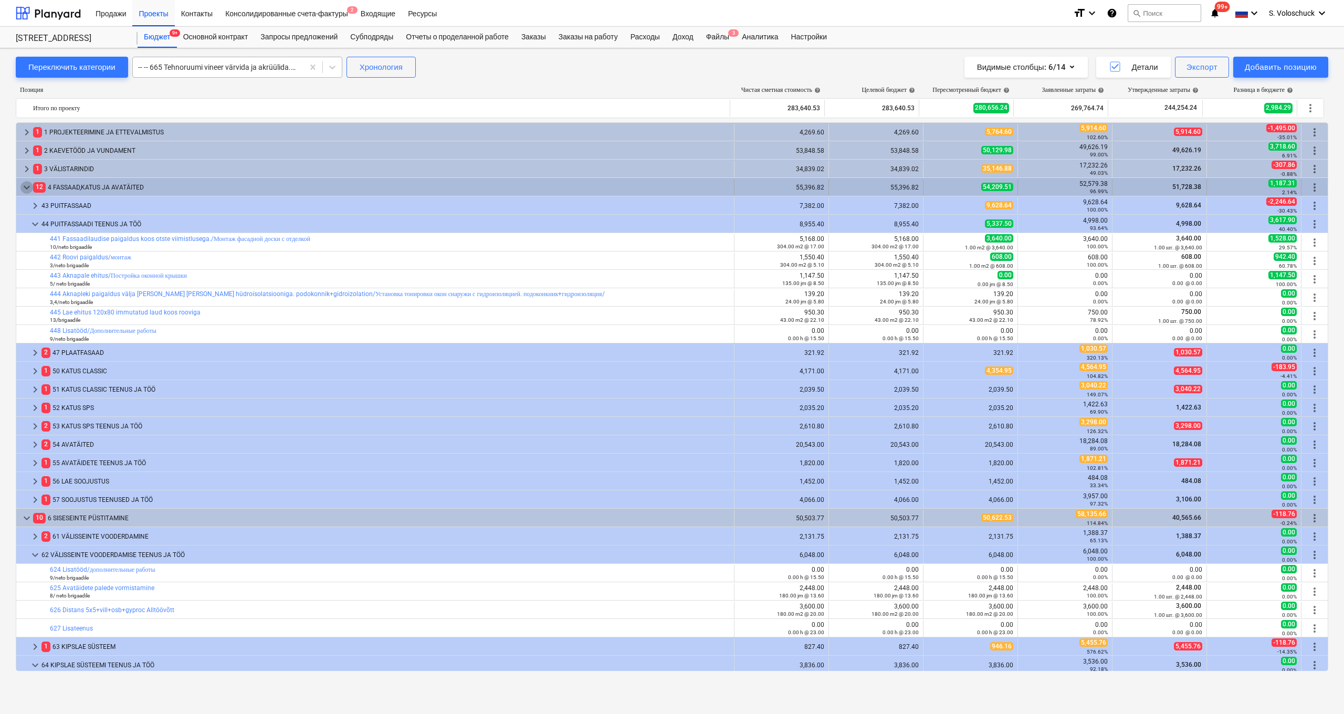
click at [24, 185] on span "keyboard_arrow_down" at bounding box center [26, 187] width 13 height 13
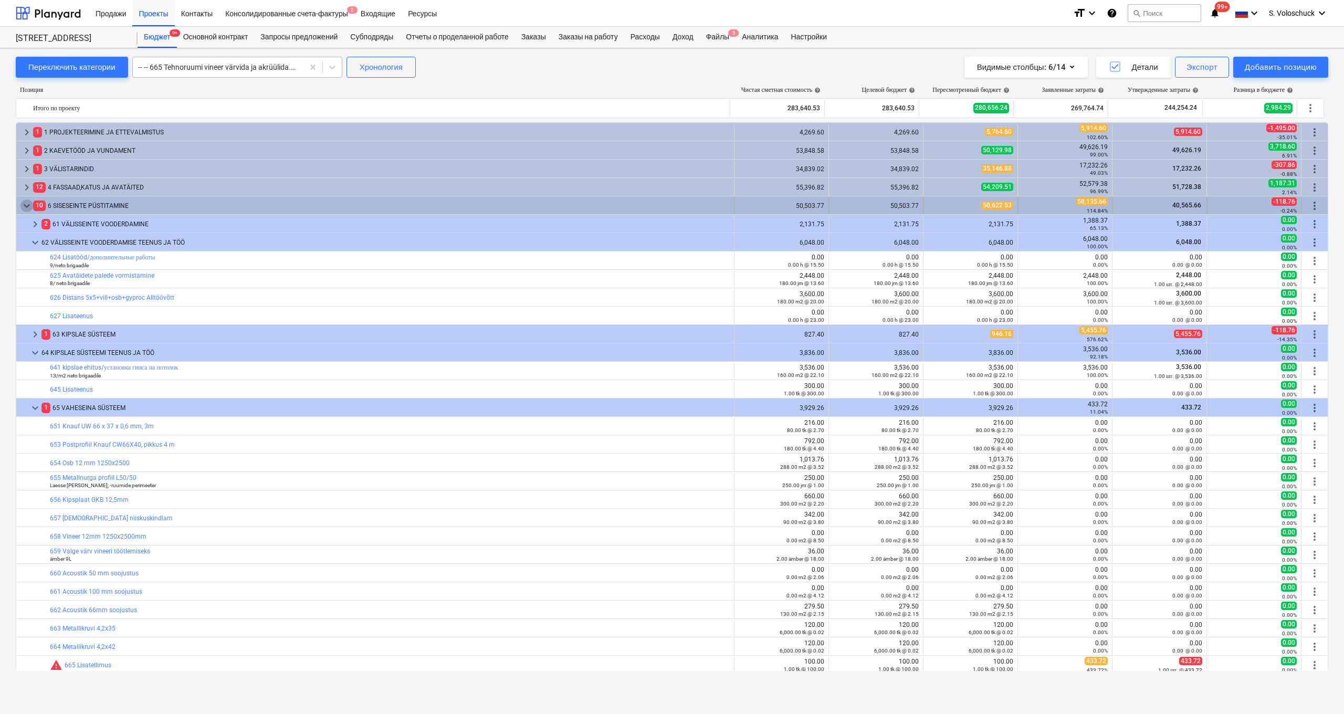
click at [22, 204] on span "keyboard_arrow_down" at bounding box center [26, 206] width 13 height 13
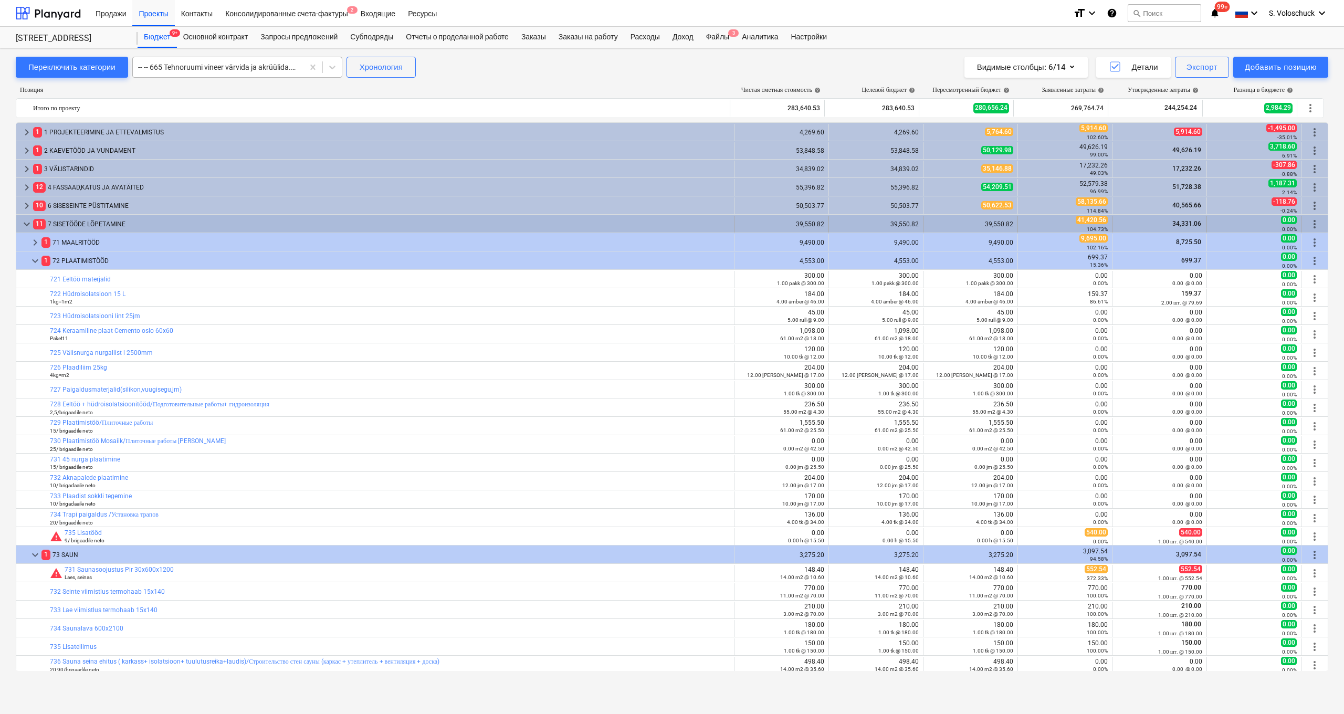
click at [21, 220] on span "keyboard_arrow_down" at bounding box center [26, 224] width 13 height 13
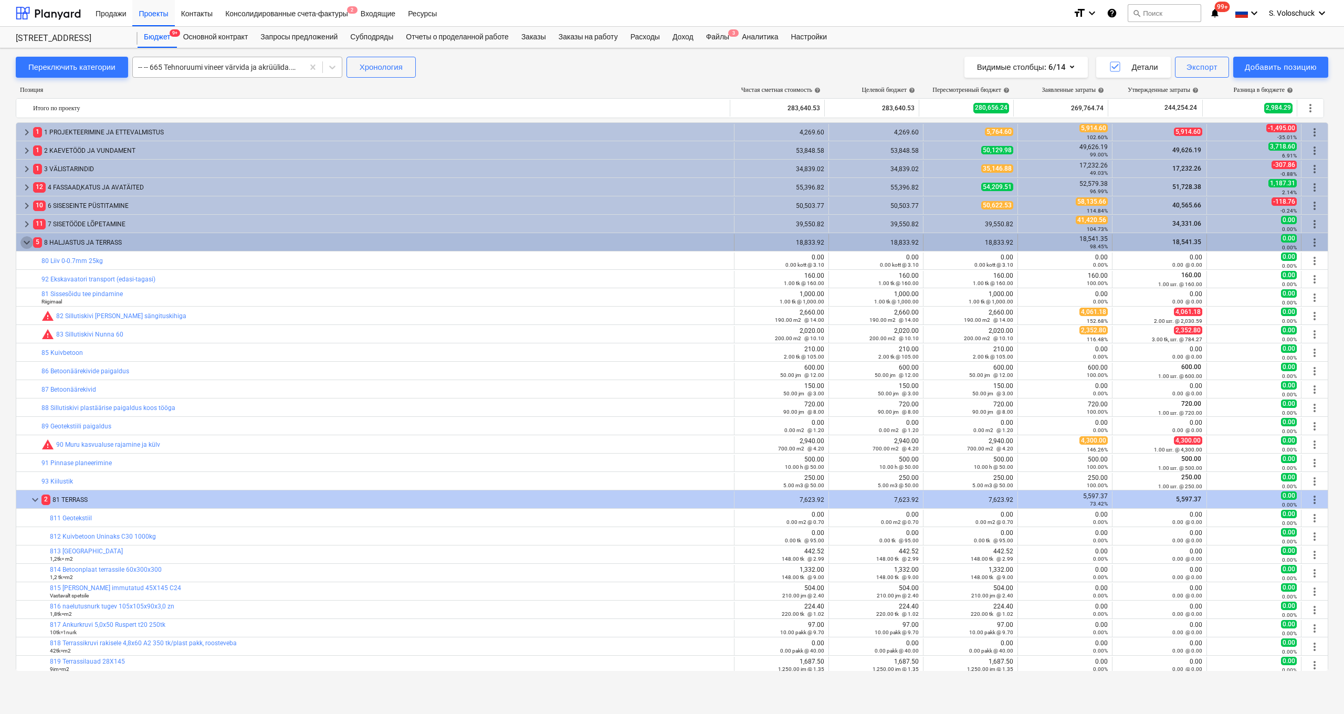
click at [25, 242] on span "keyboard_arrow_down" at bounding box center [26, 242] width 13 height 13
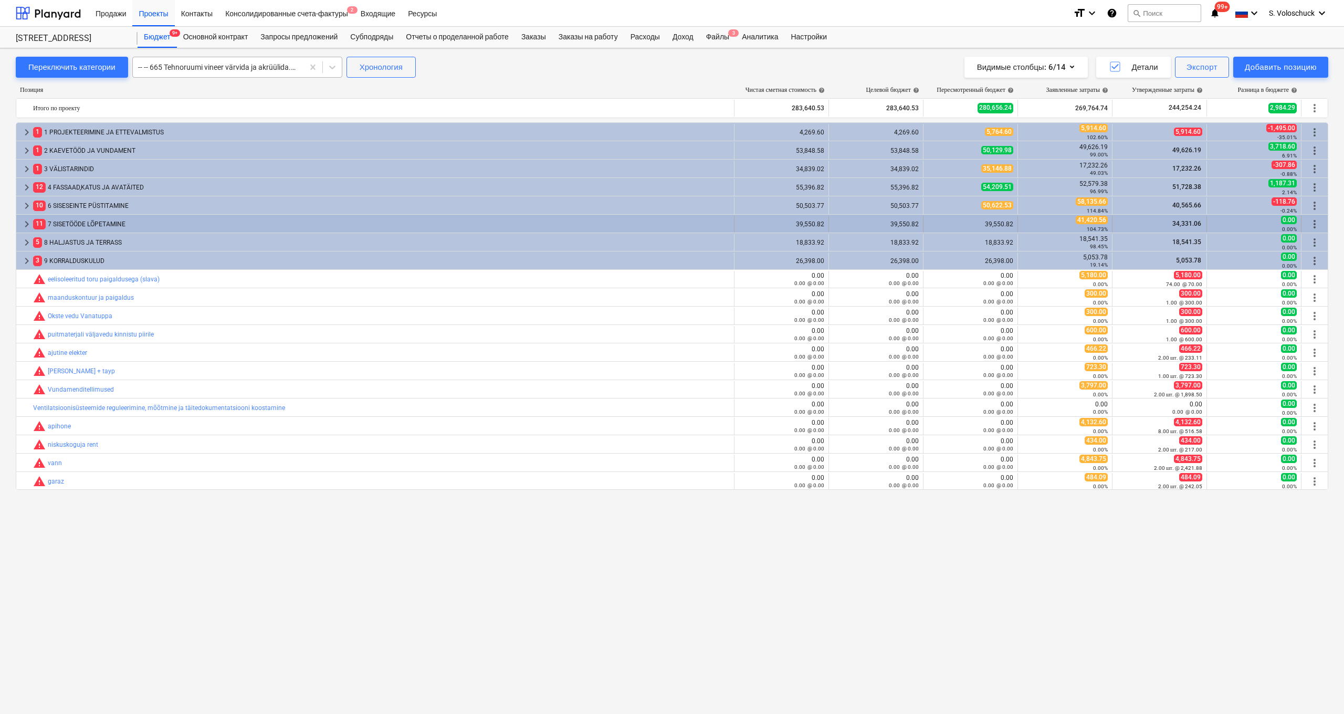
click at [27, 222] on span "keyboard_arrow_right" at bounding box center [26, 224] width 13 height 13
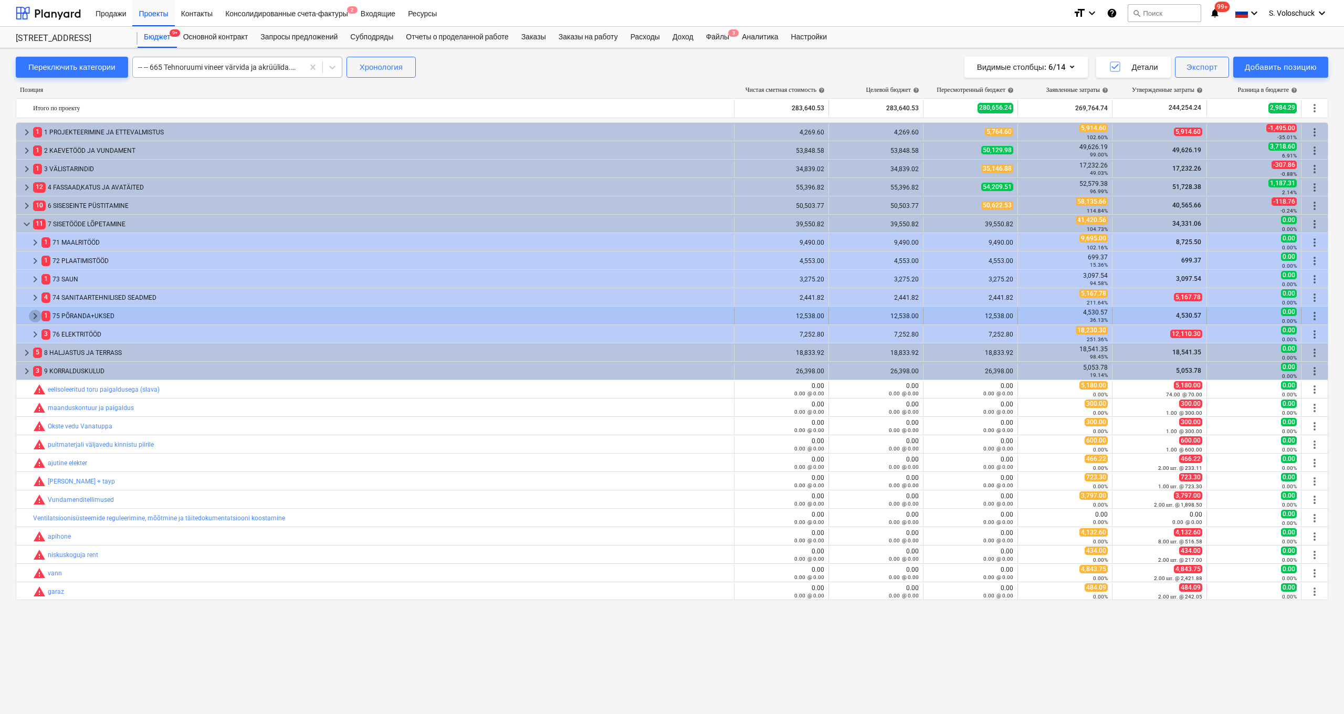
click at [33, 314] on span "keyboard_arrow_right" at bounding box center [35, 316] width 13 height 13
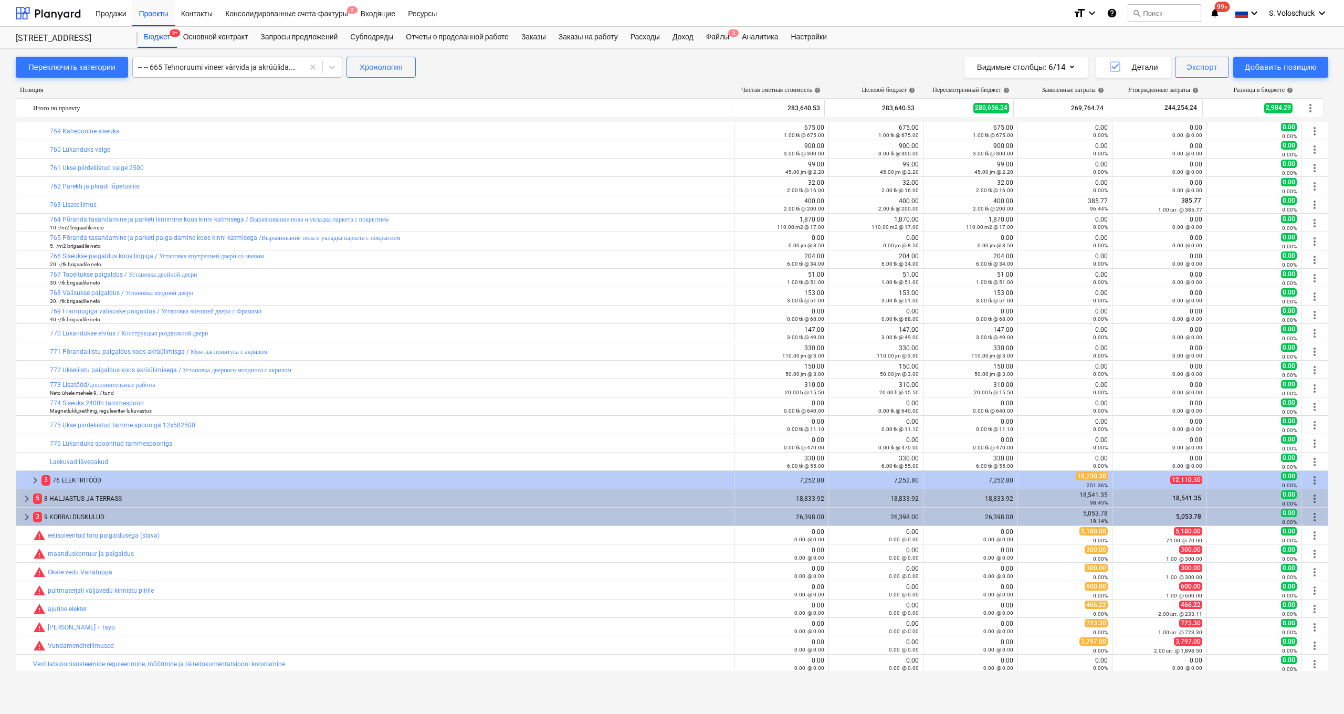
scroll to position [425, 0]
